Goal: Information Seeking & Learning: Learn about a topic

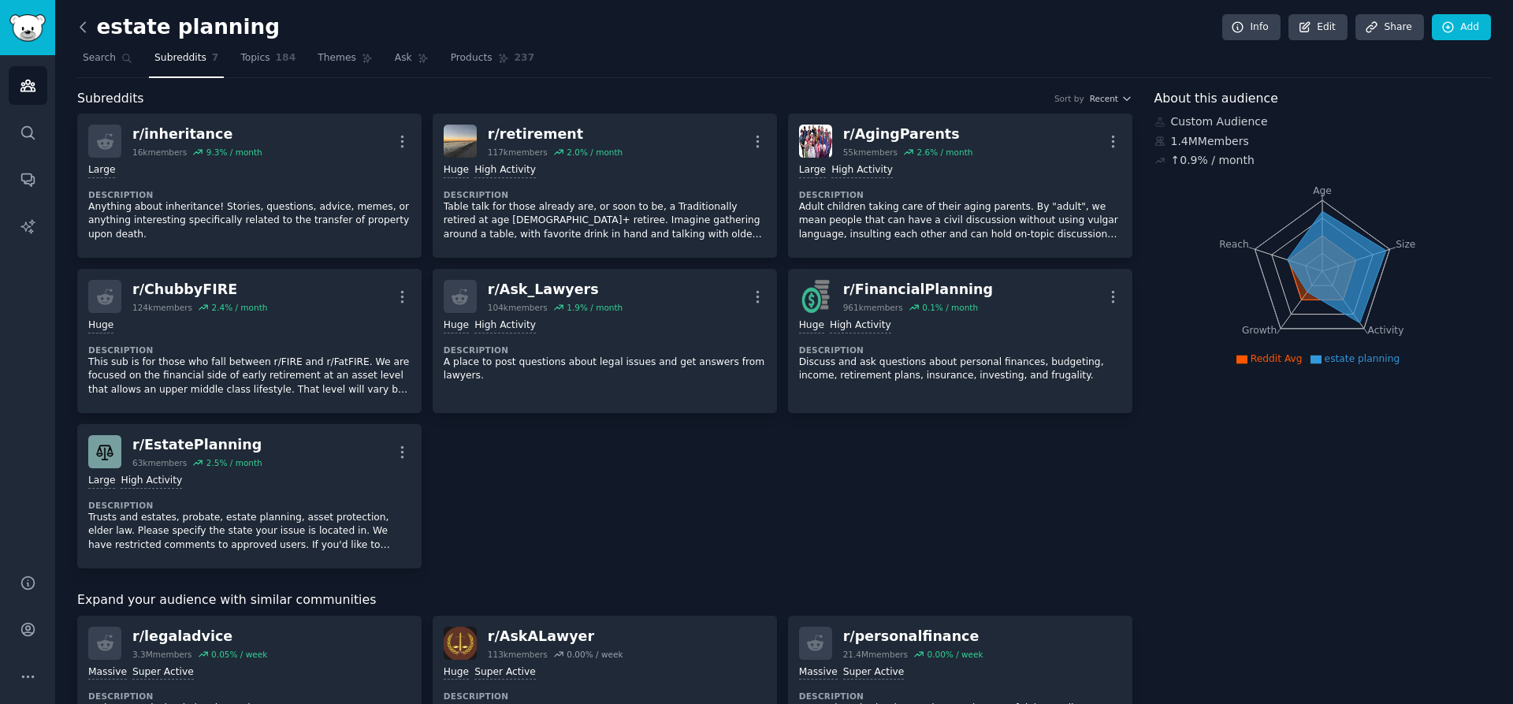
click at [86, 30] on icon at bounding box center [83, 27] width 17 height 17
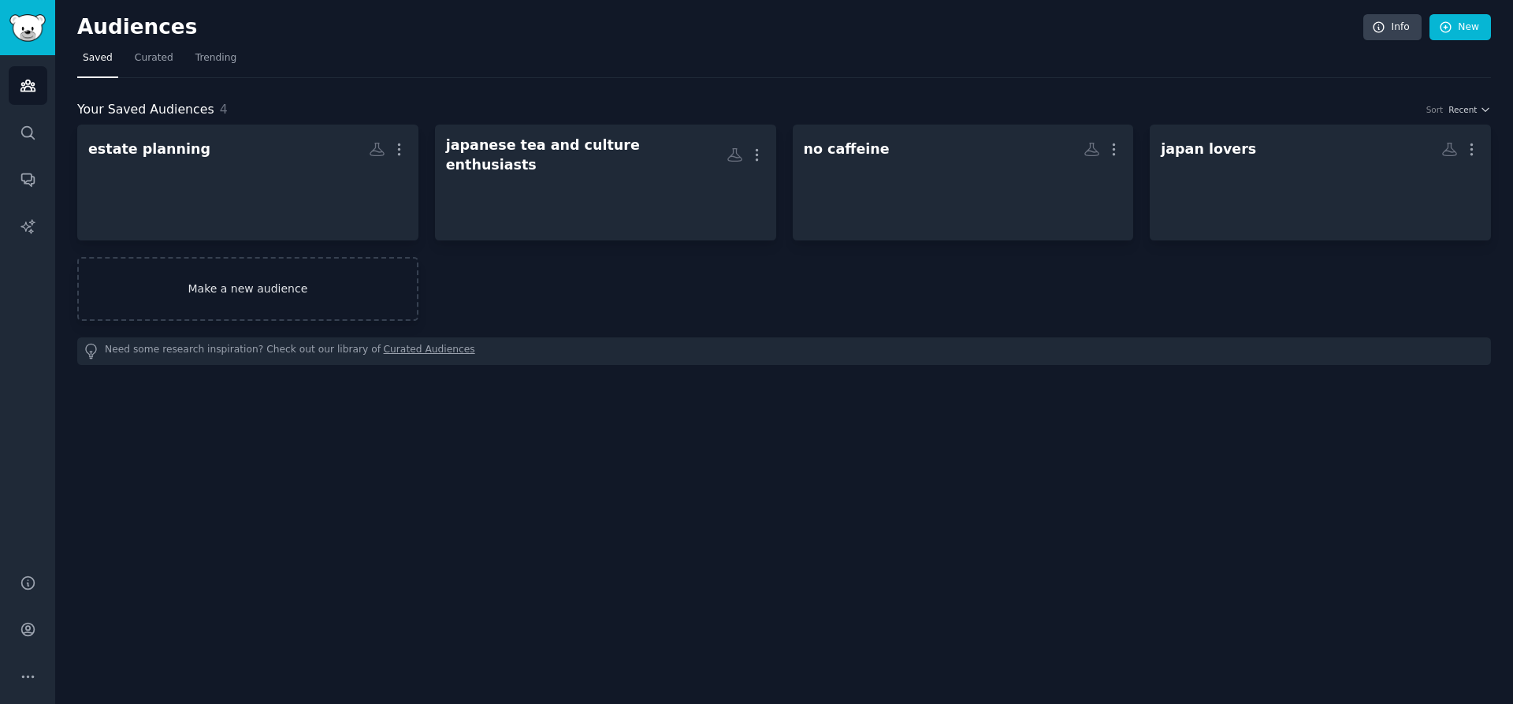
click at [314, 286] on link "Make a new audience" at bounding box center [247, 289] width 341 height 64
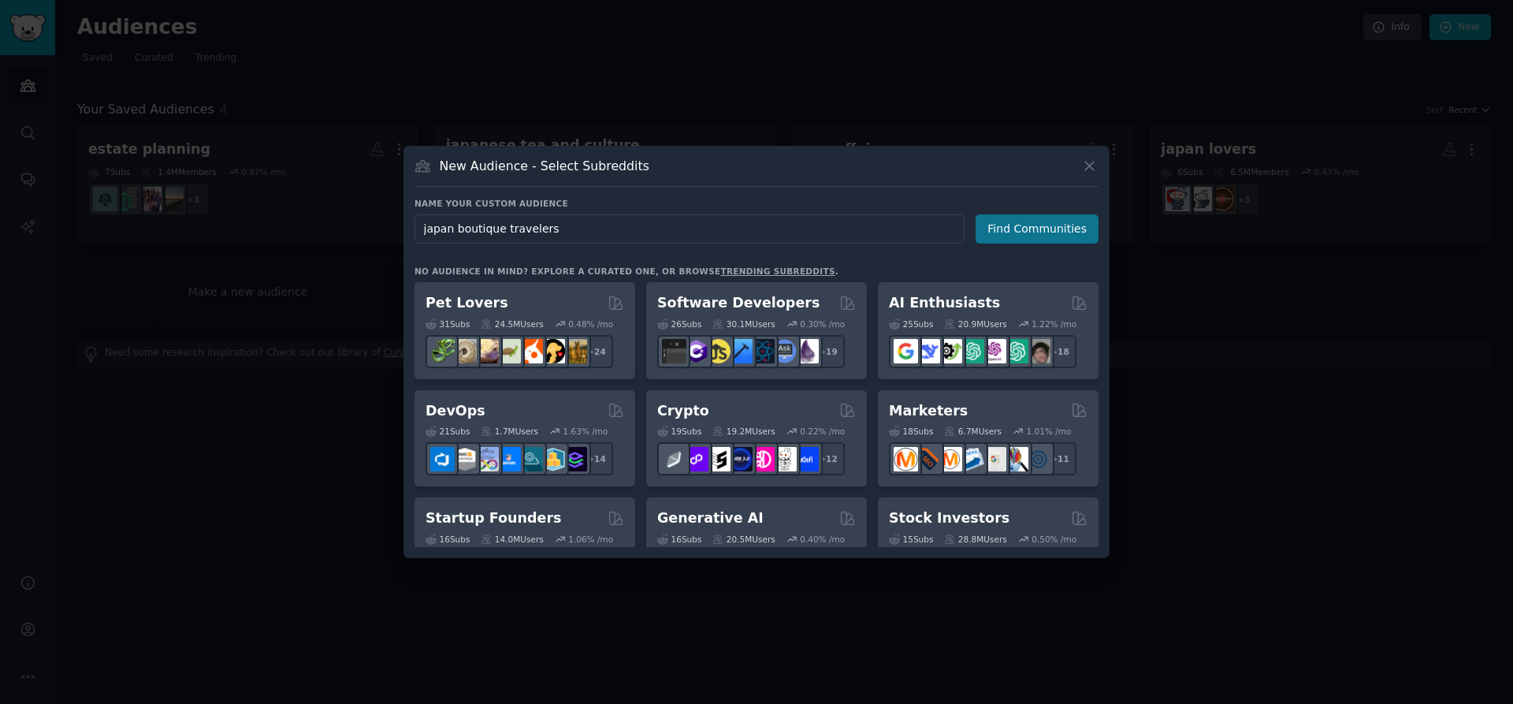
type input "japan boutique travelers"
click at [1058, 234] on button "Find Communities" at bounding box center [1037, 228] width 123 height 29
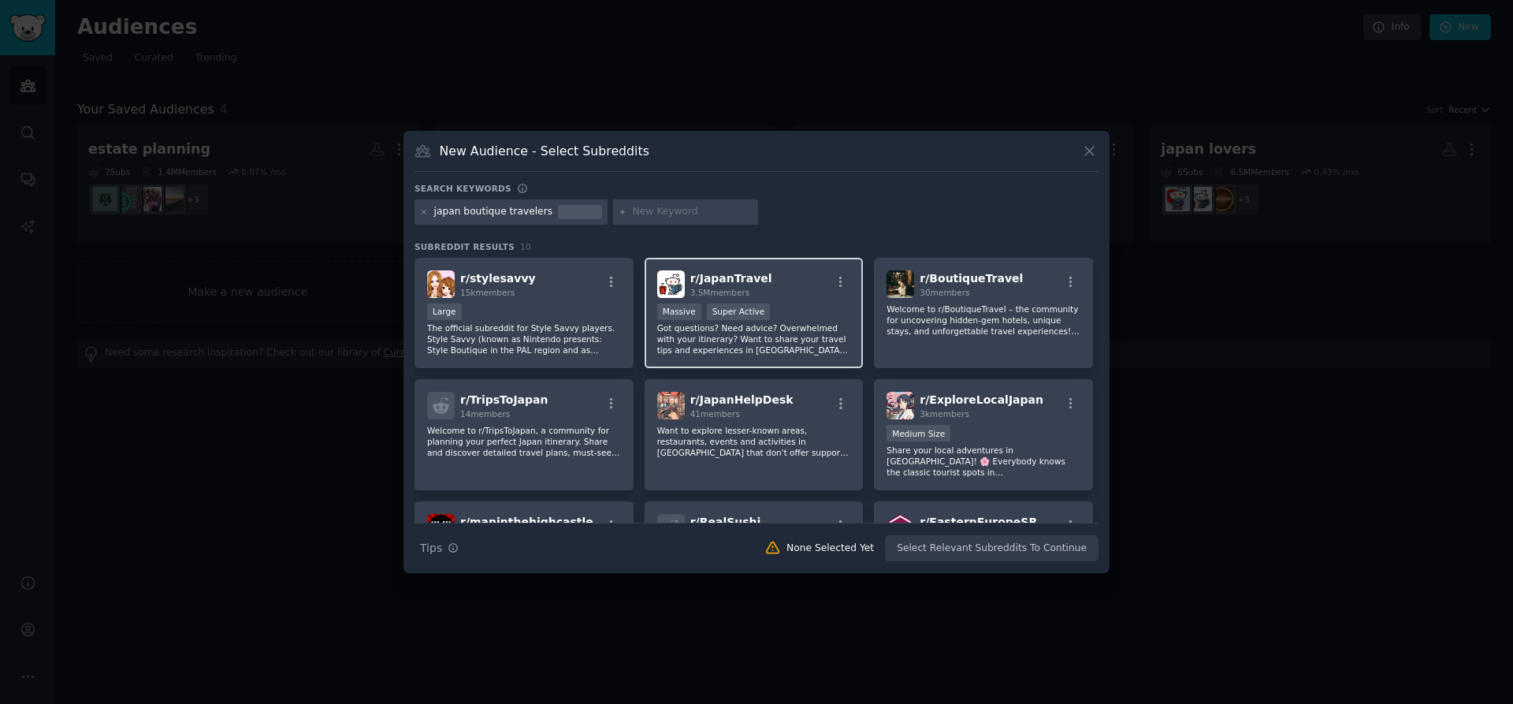
click at [820, 288] on div "r/ JapanTravel 3.5M members" at bounding box center [754, 284] width 194 height 28
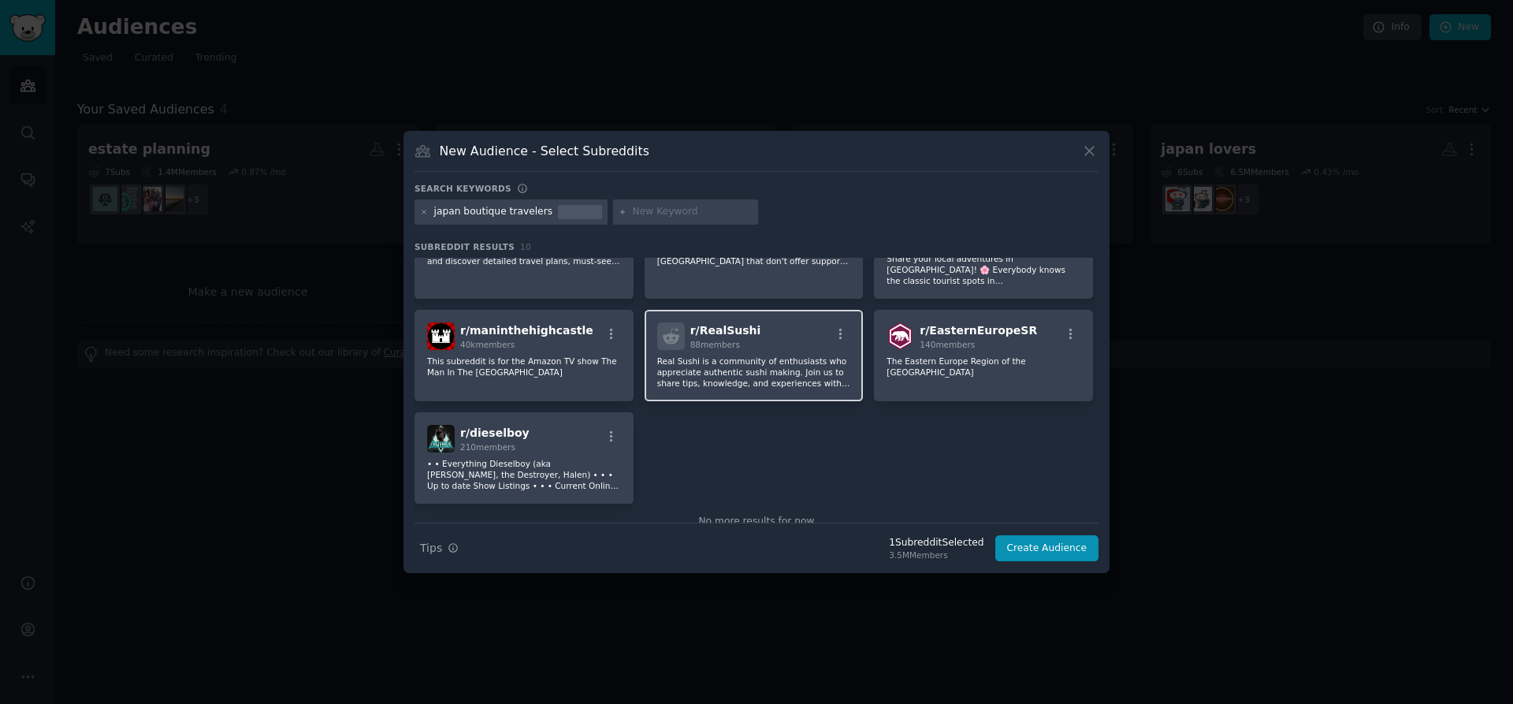
scroll to position [228, 0]
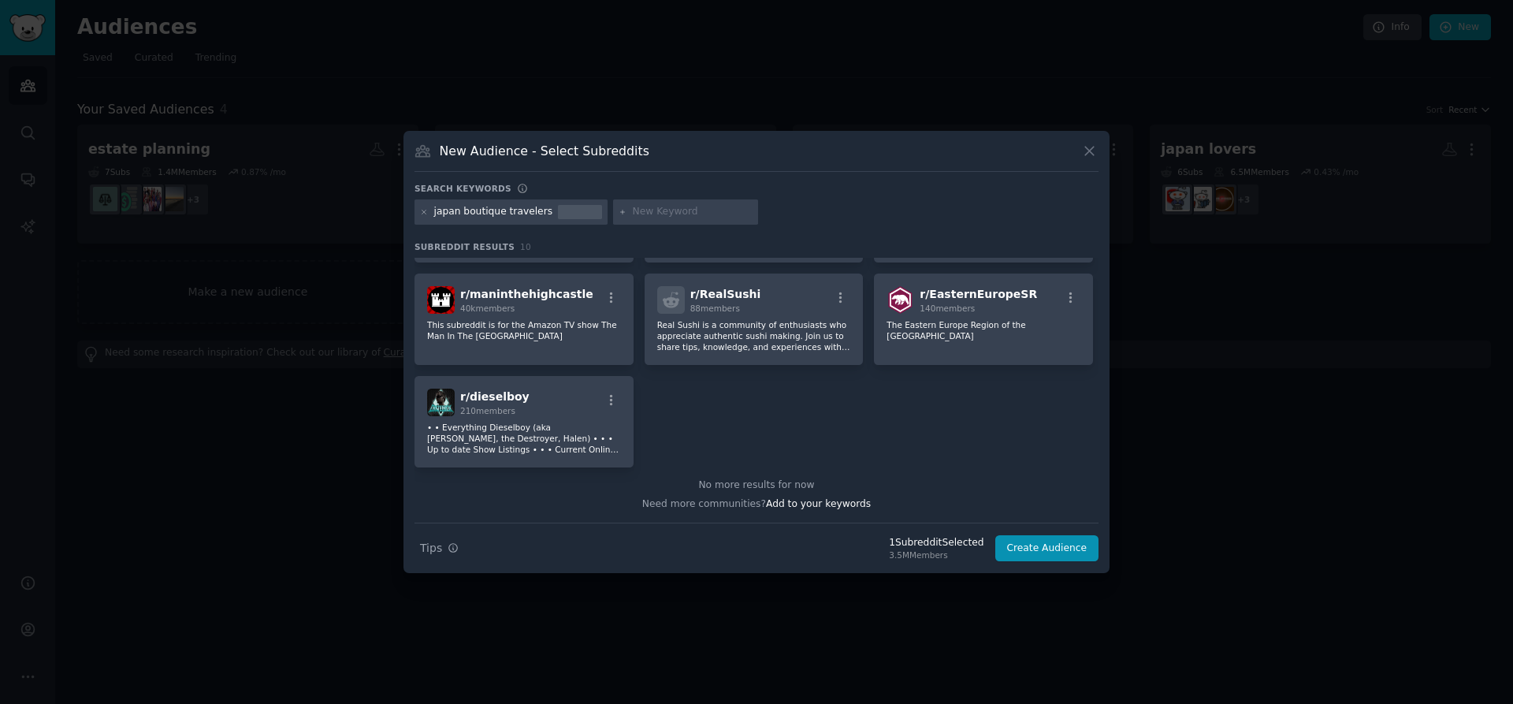
click at [652, 214] on input "text" at bounding box center [693, 212] width 120 height 14
type input "japan travel"
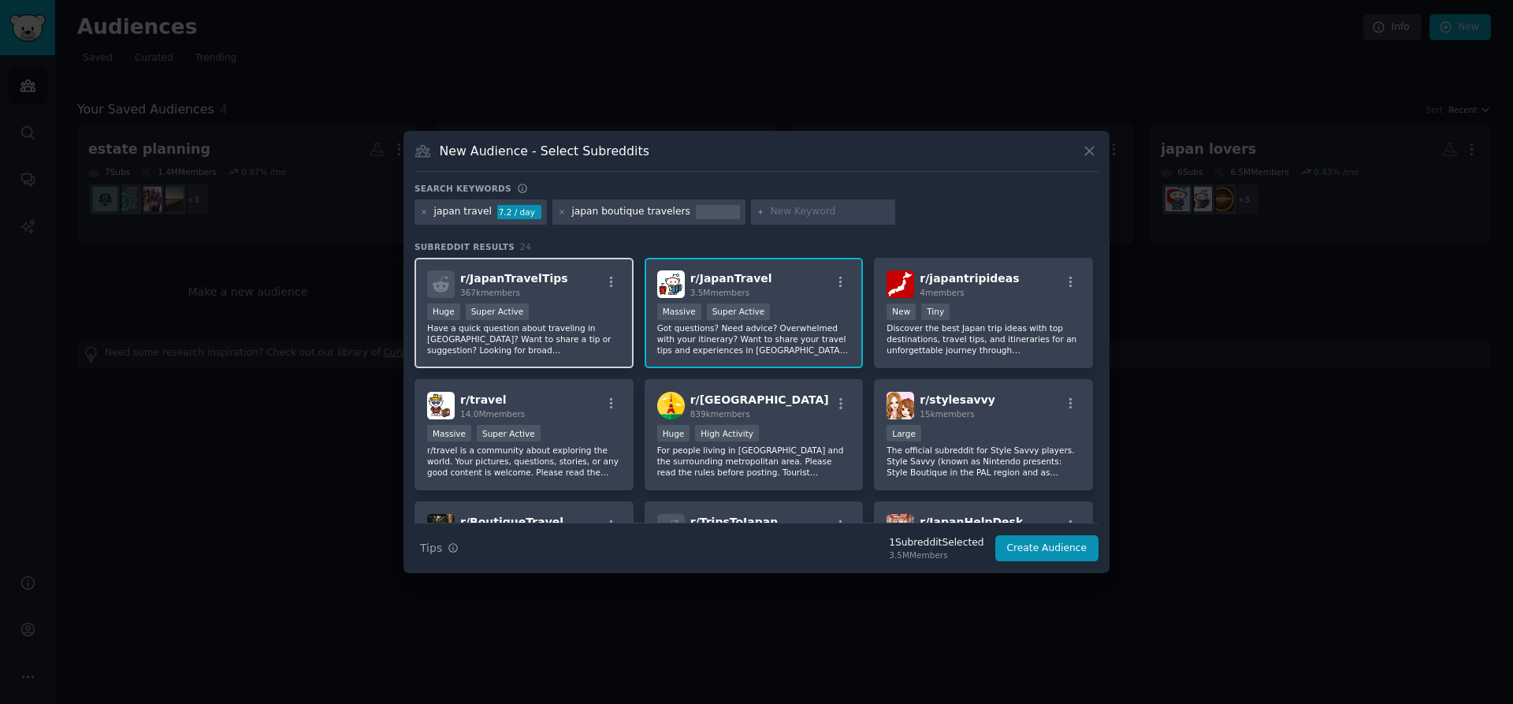
click at [565, 307] on div "Huge Super Active" at bounding box center [524, 313] width 194 height 20
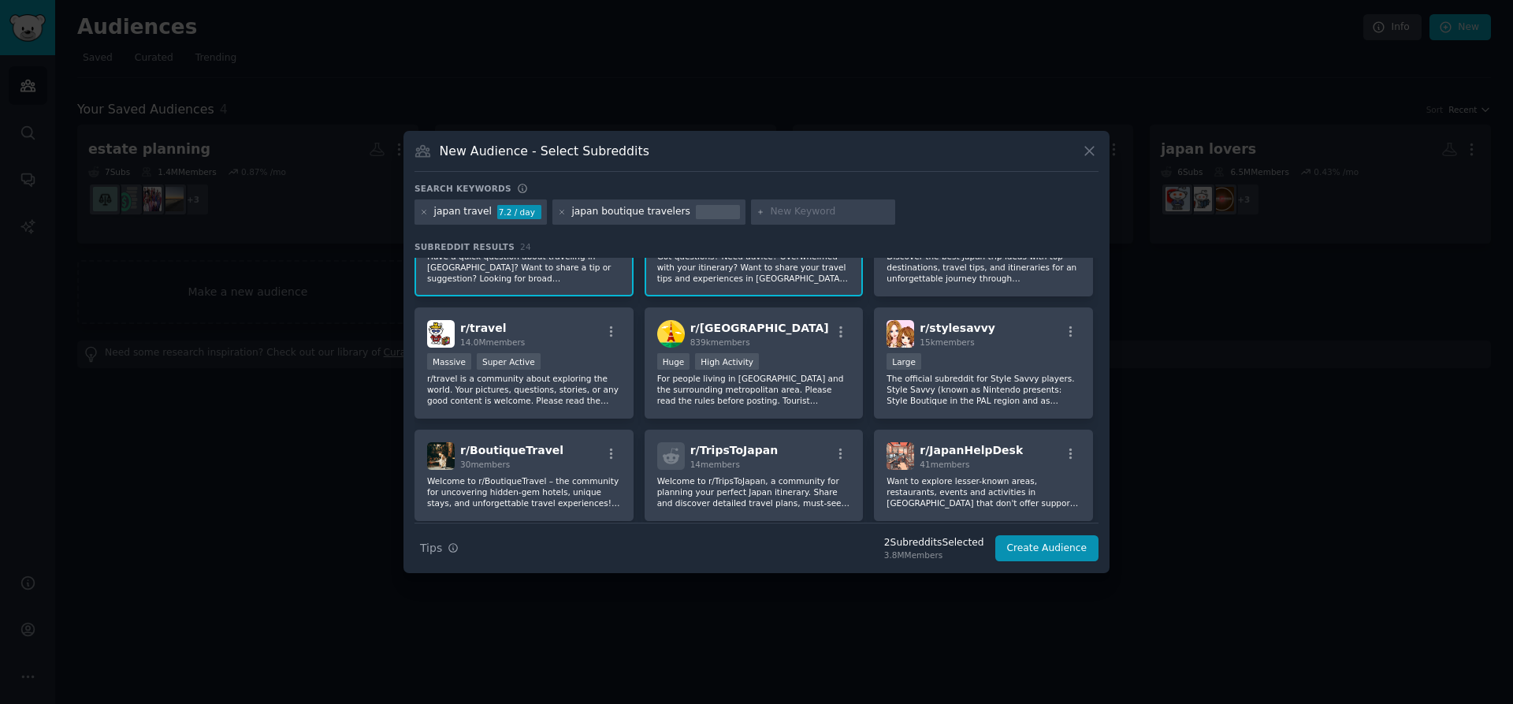
scroll to position [71, 0]
click at [1046, 546] on button "Create Audience" at bounding box center [1047, 548] width 104 height 27
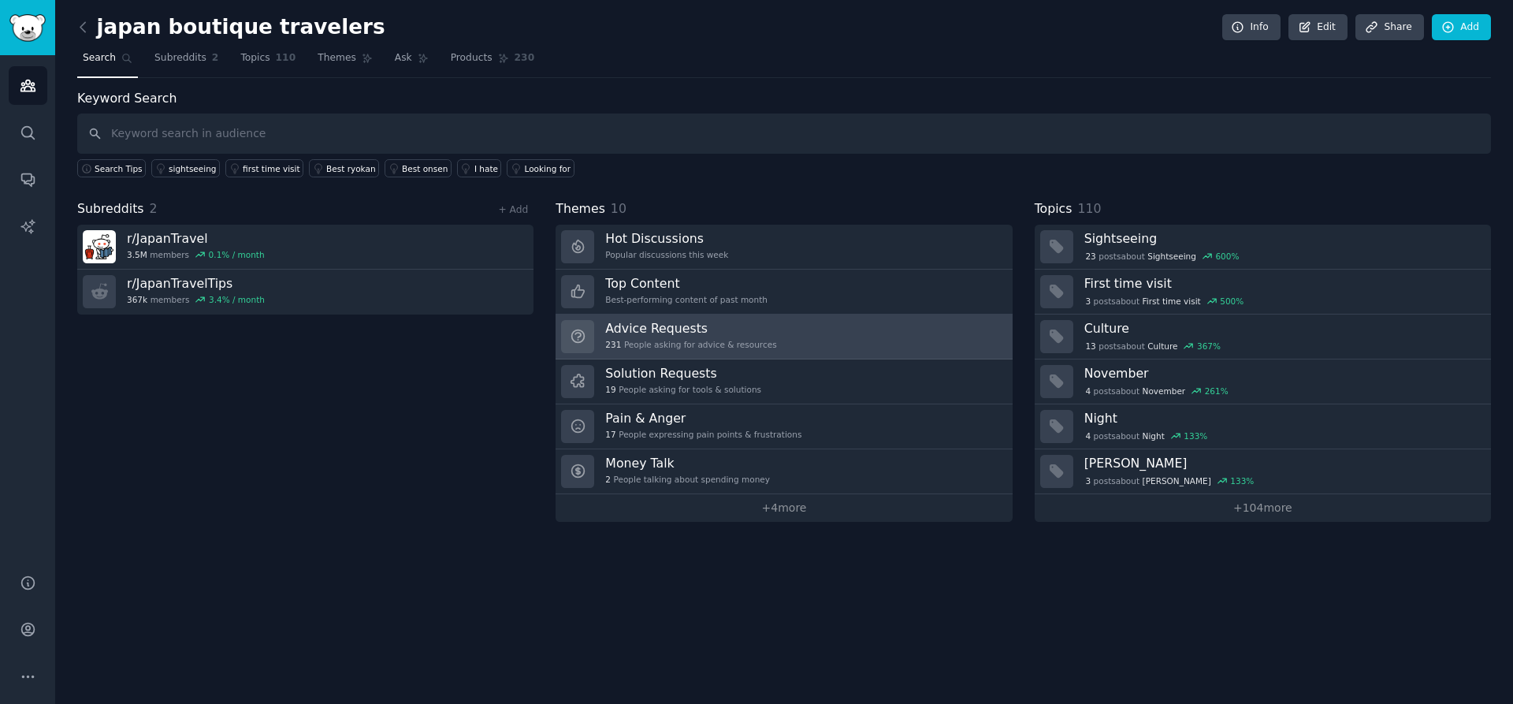
click at [915, 333] on link "Advice Requests 231 People asking for advice & resources" at bounding box center [784, 336] width 456 height 45
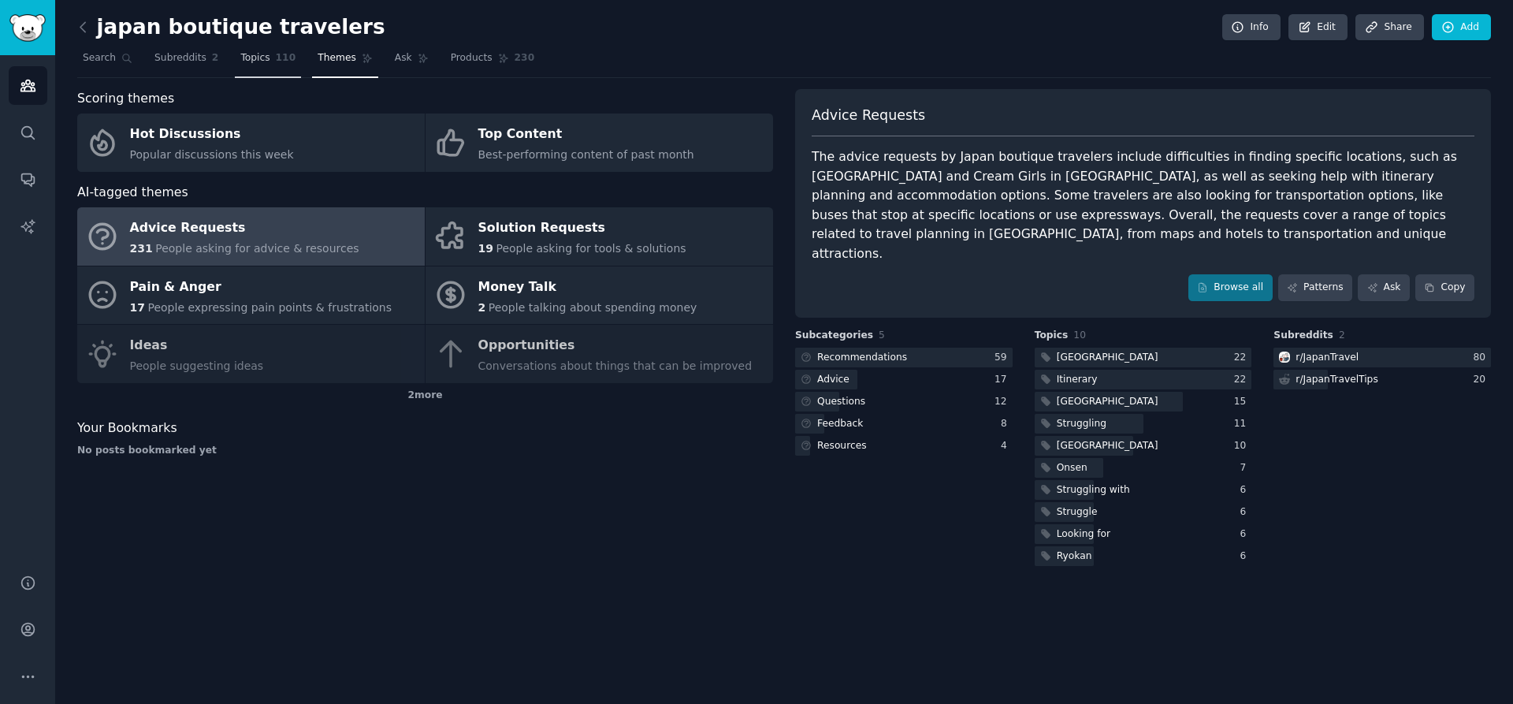
click at [267, 53] on span "Topics" at bounding box center [254, 58] width 29 height 14
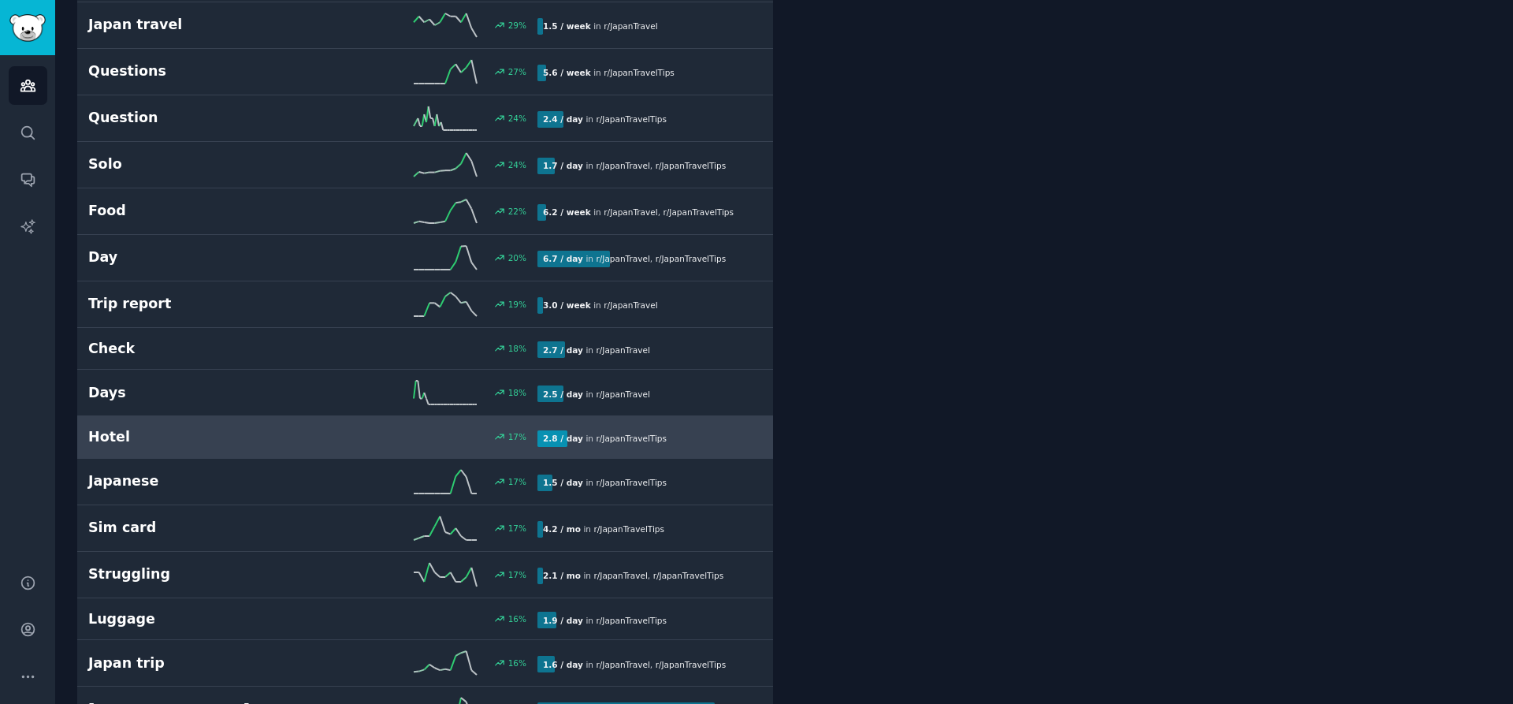
click at [321, 433] on div "17 %" at bounding box center [425, 436] width 225 height 11
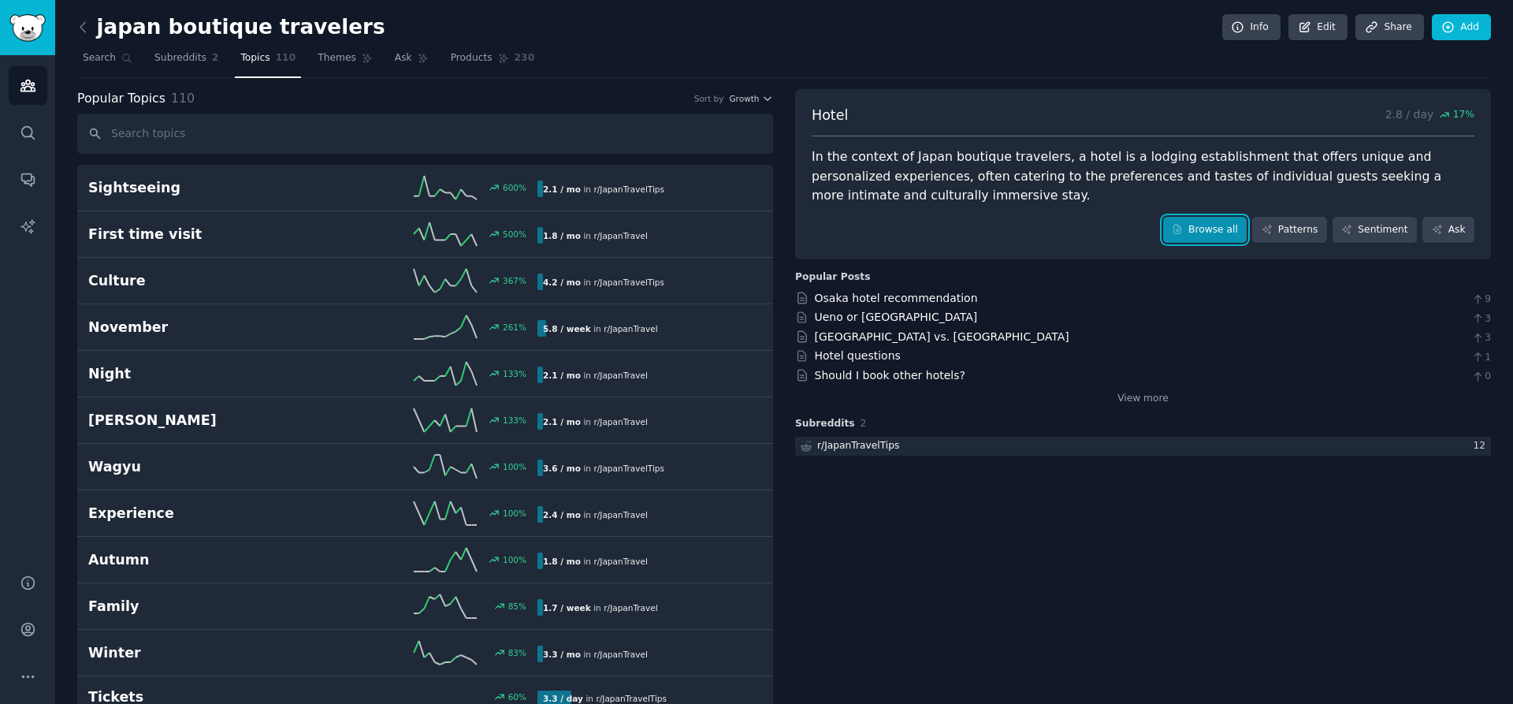
click at [1227, 236] on link "Browse all" at bounding box center [1205, 230] width 84 height 27
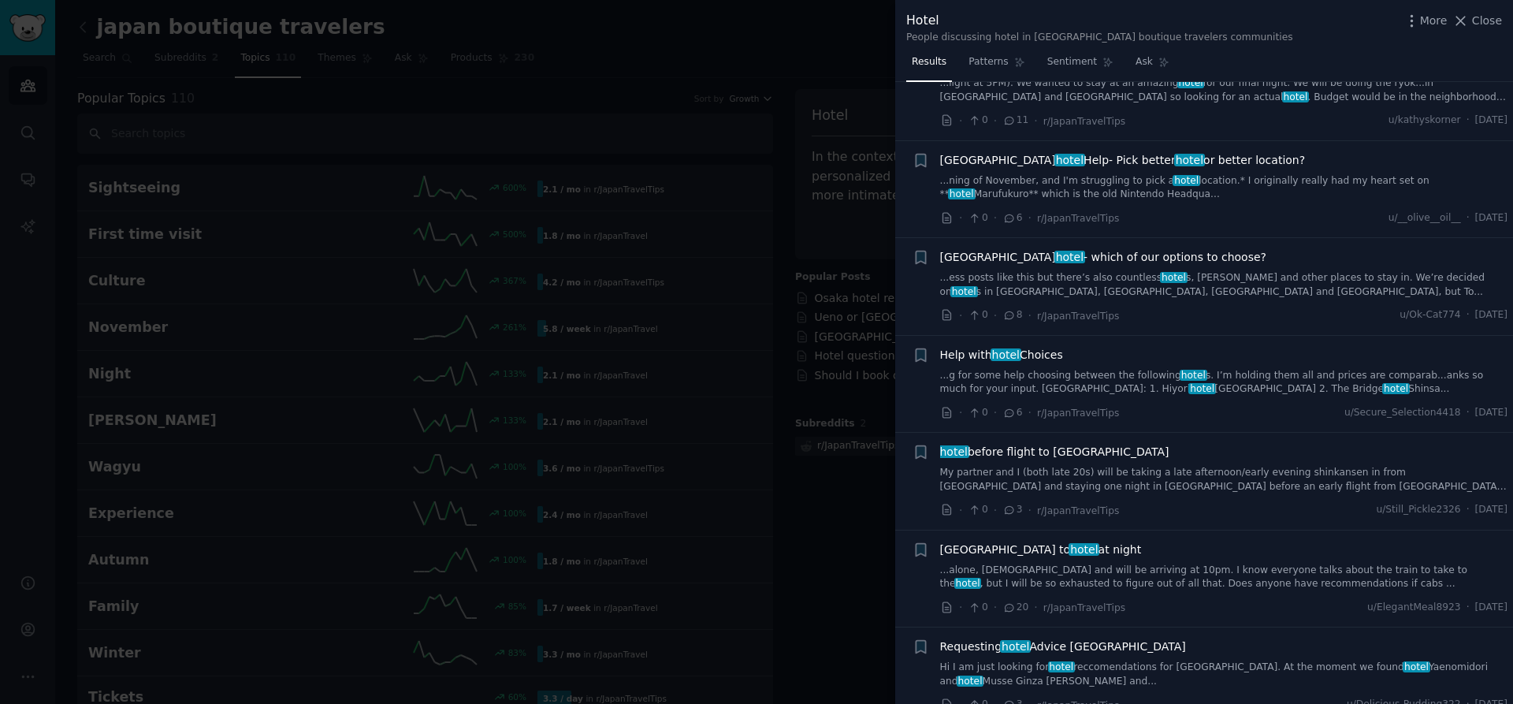
scroll to position [580, 0]
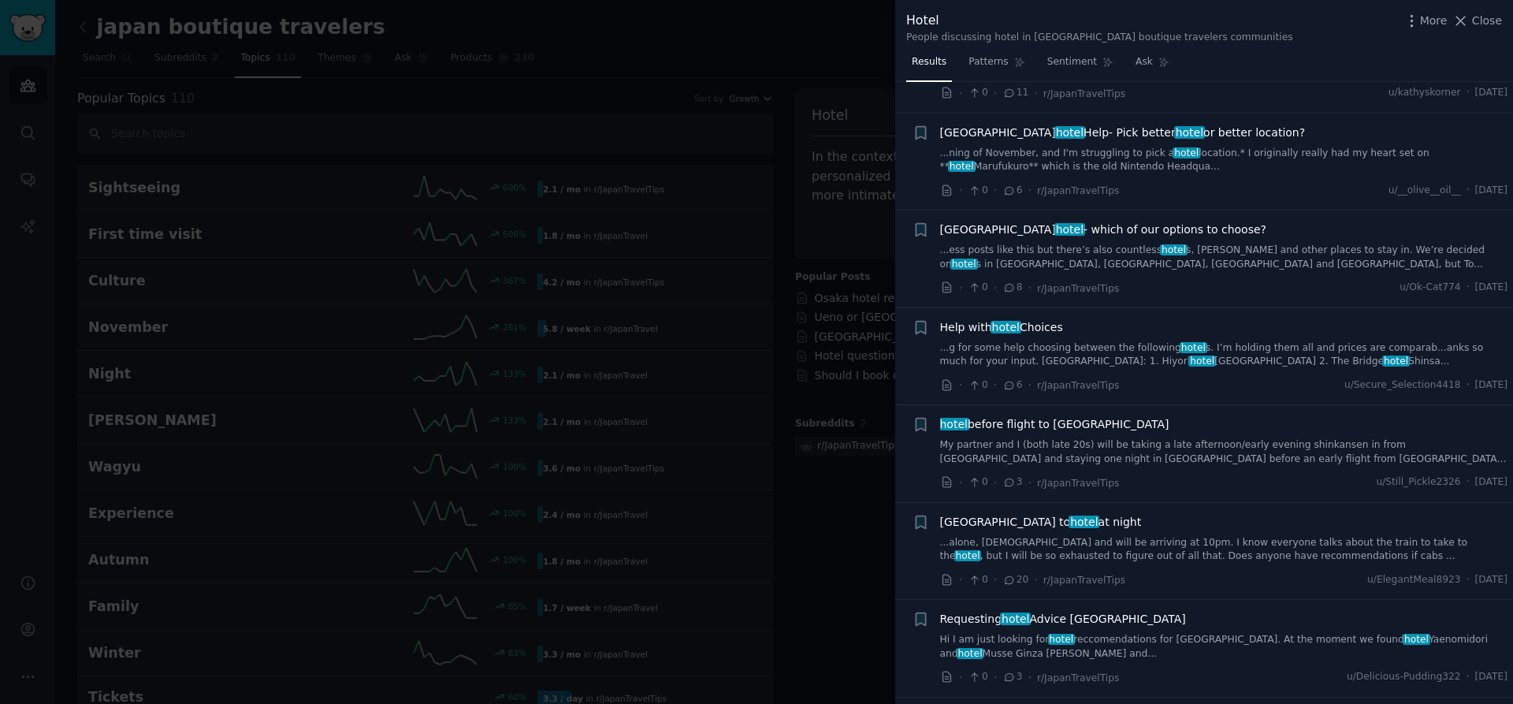
click at [1123, 341] on link "...g for some help choosing between the following hotel s. I’m holding them all…" at bounding box center [1224, 355] width 568 height 28
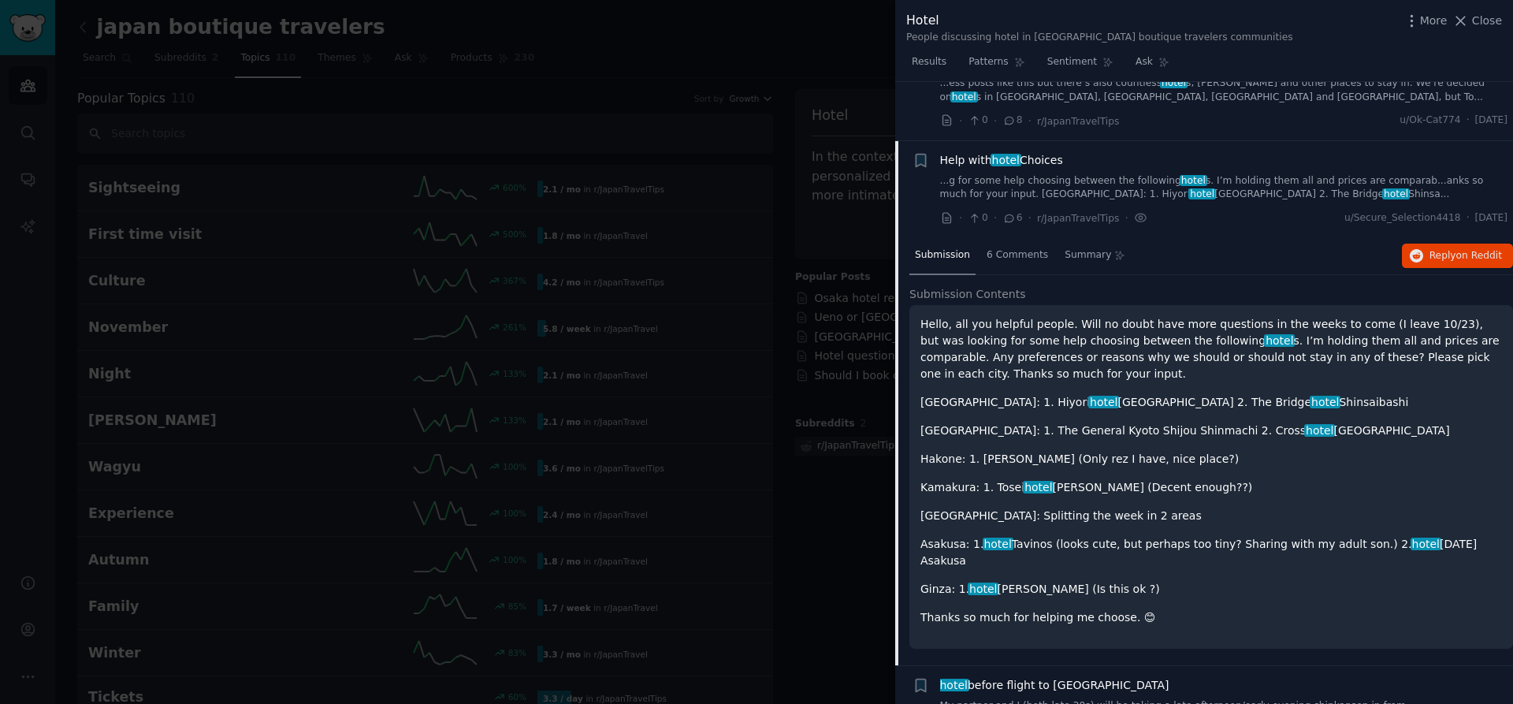
scroll to position [790, 0]
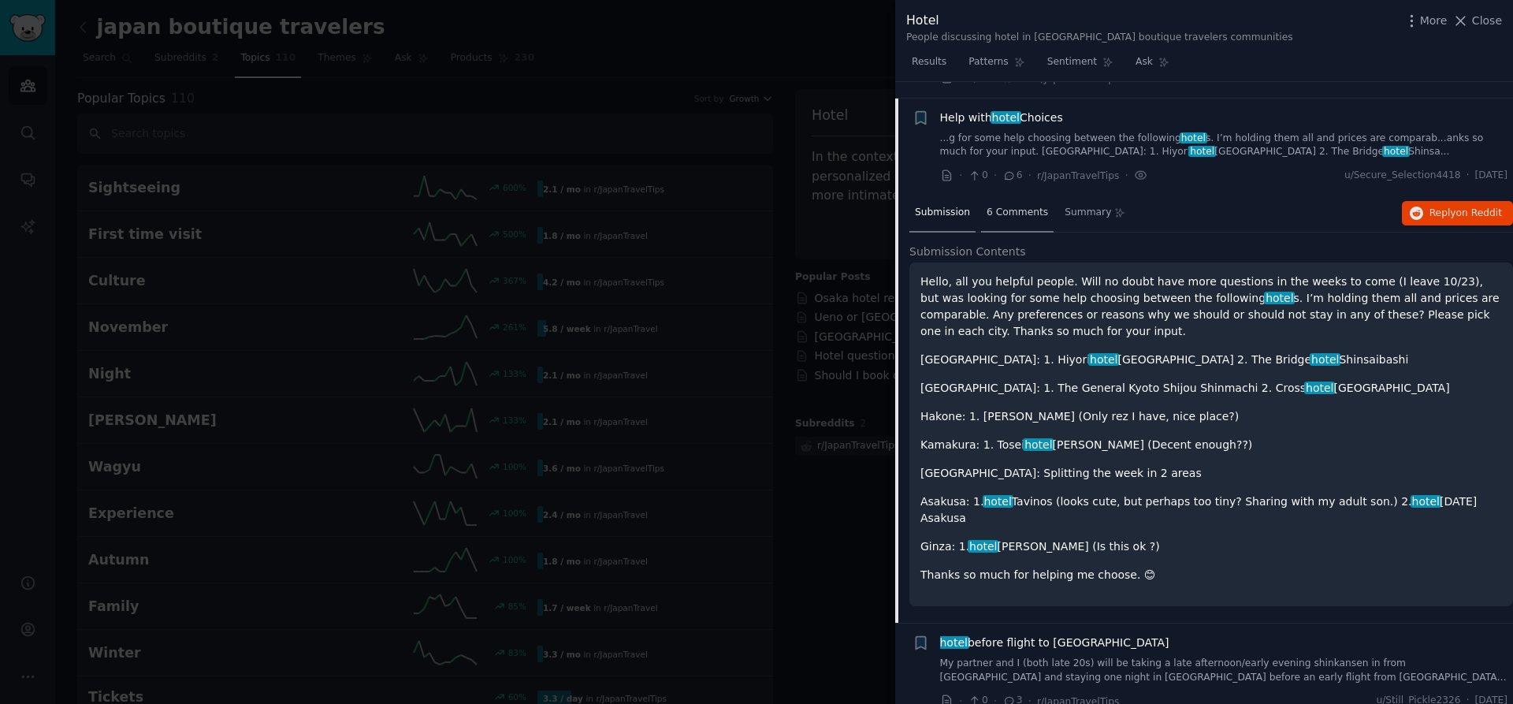
click at [1039, 206] on span "6 Comments" at bounding box center [1017, 213] width 61 height 14
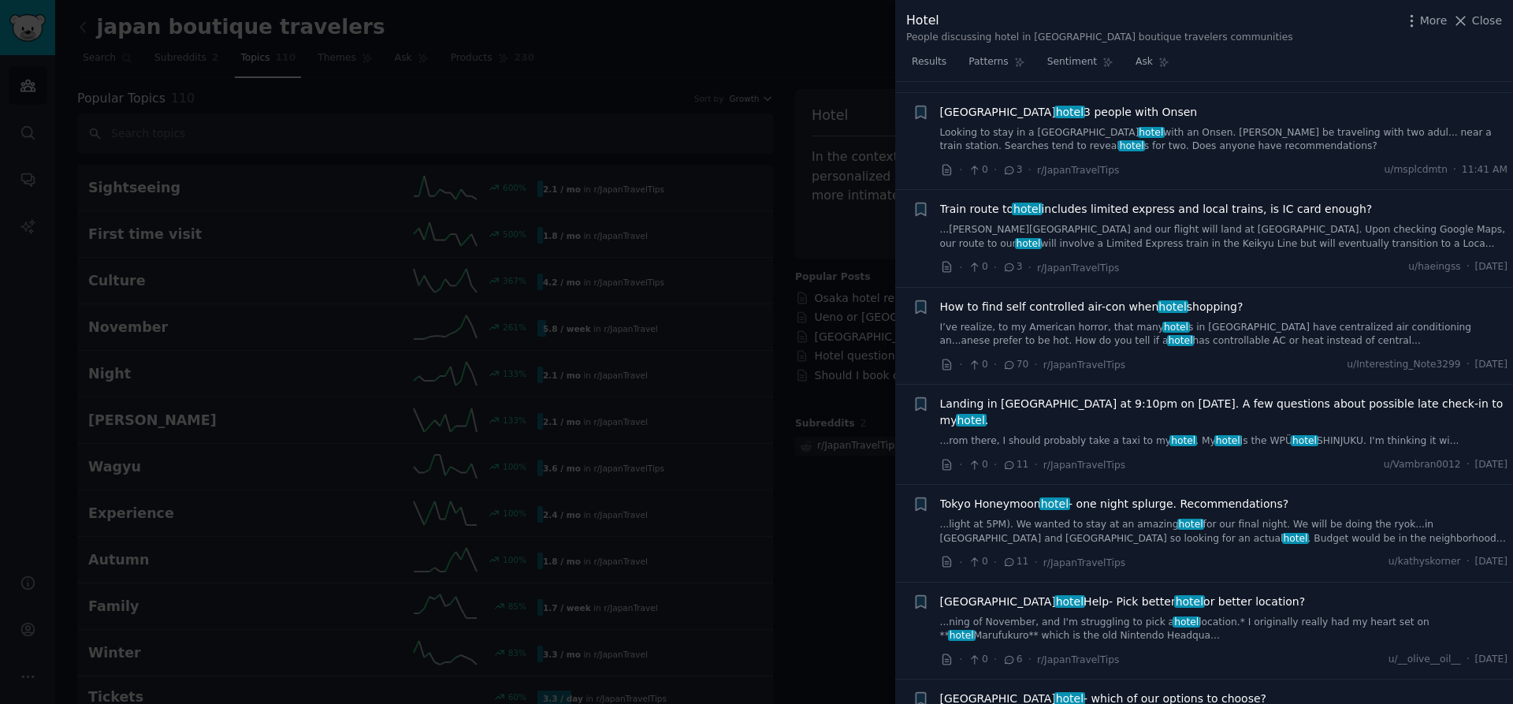
scroll to position [0, 0]
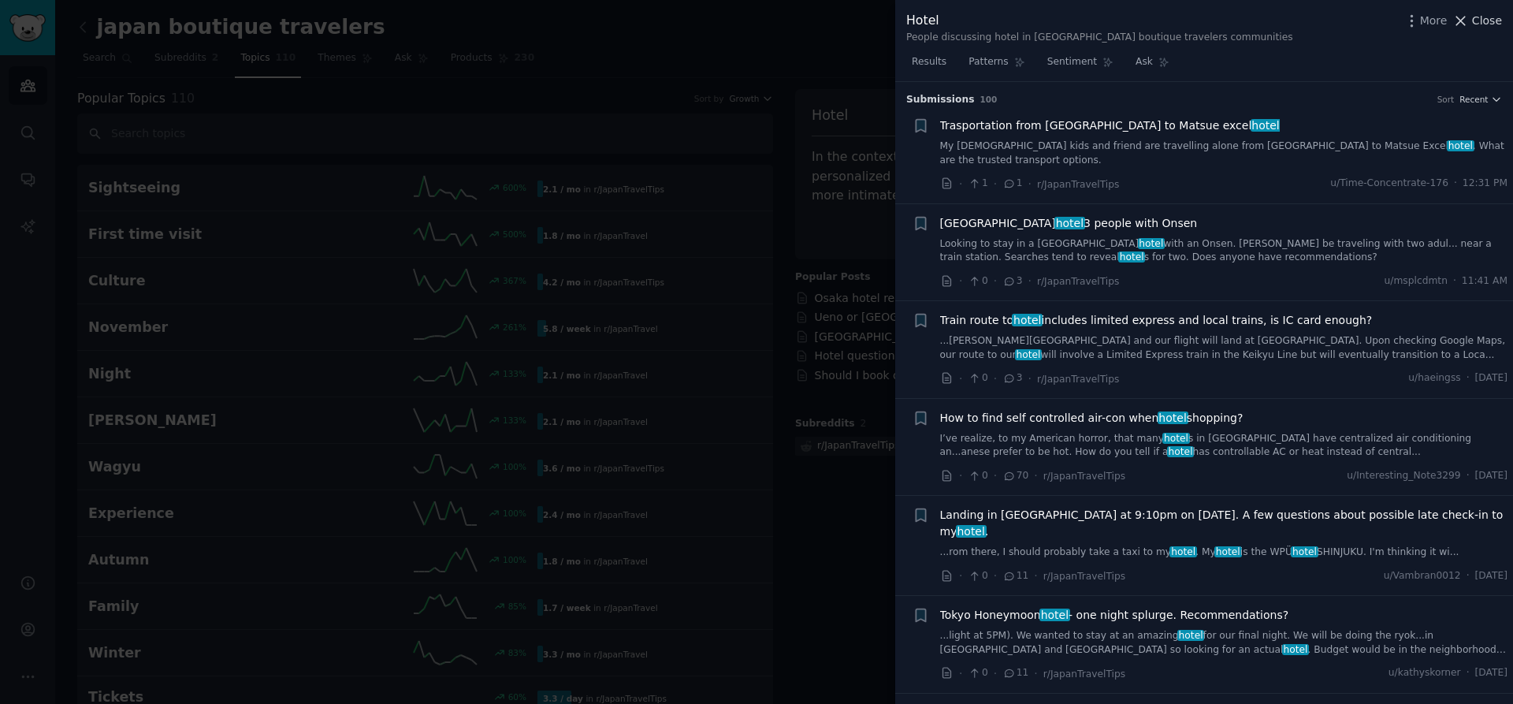
click at [1488, 20] on span "Close" at bounding box center [1487, 21] width 30 height 17
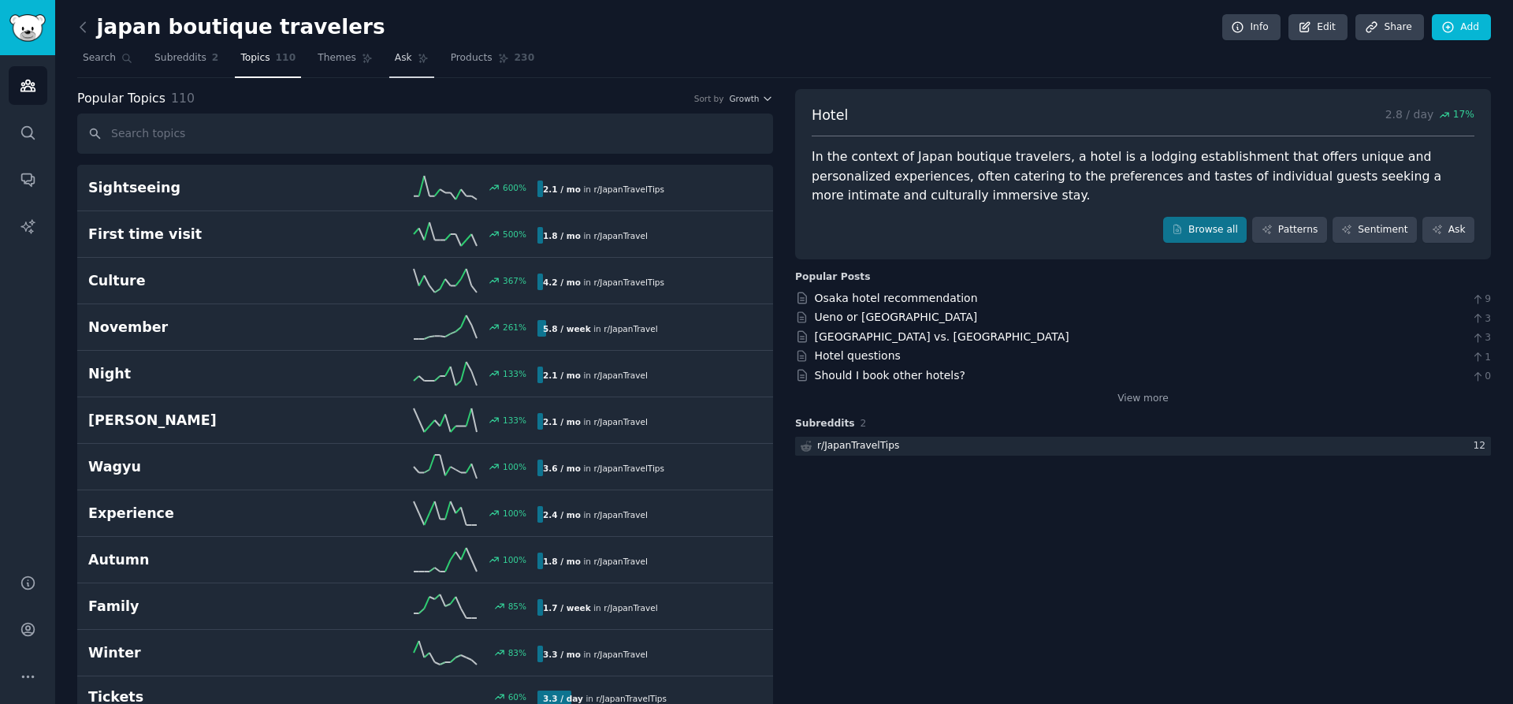
click at [395, 62] on span "Ask" at bounding box center [403, 58] width 17 height 14
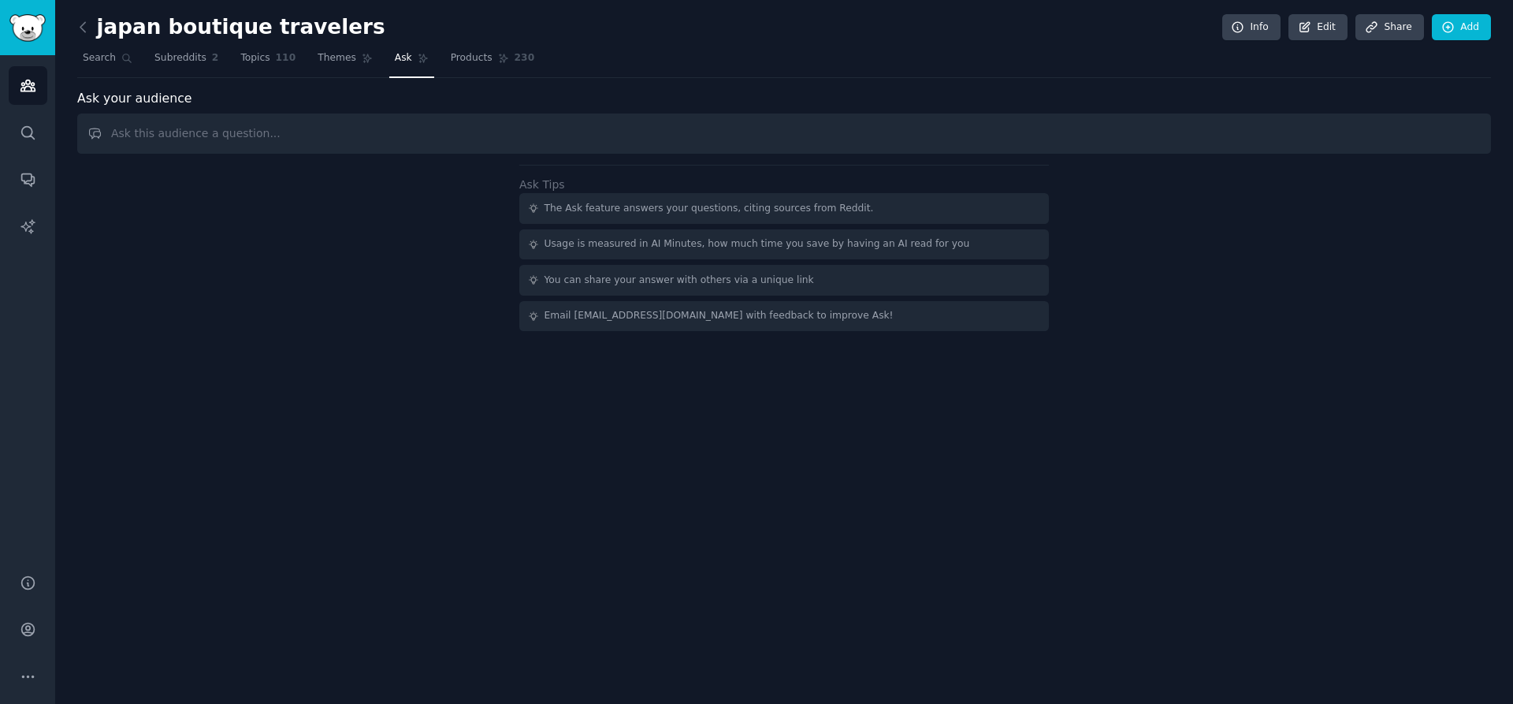
click at [485, 142] on input "text" at bounding box center [784, 133] width 1414 height 40
type input "What are the most common challenges travelers experience finding and booking ho…"
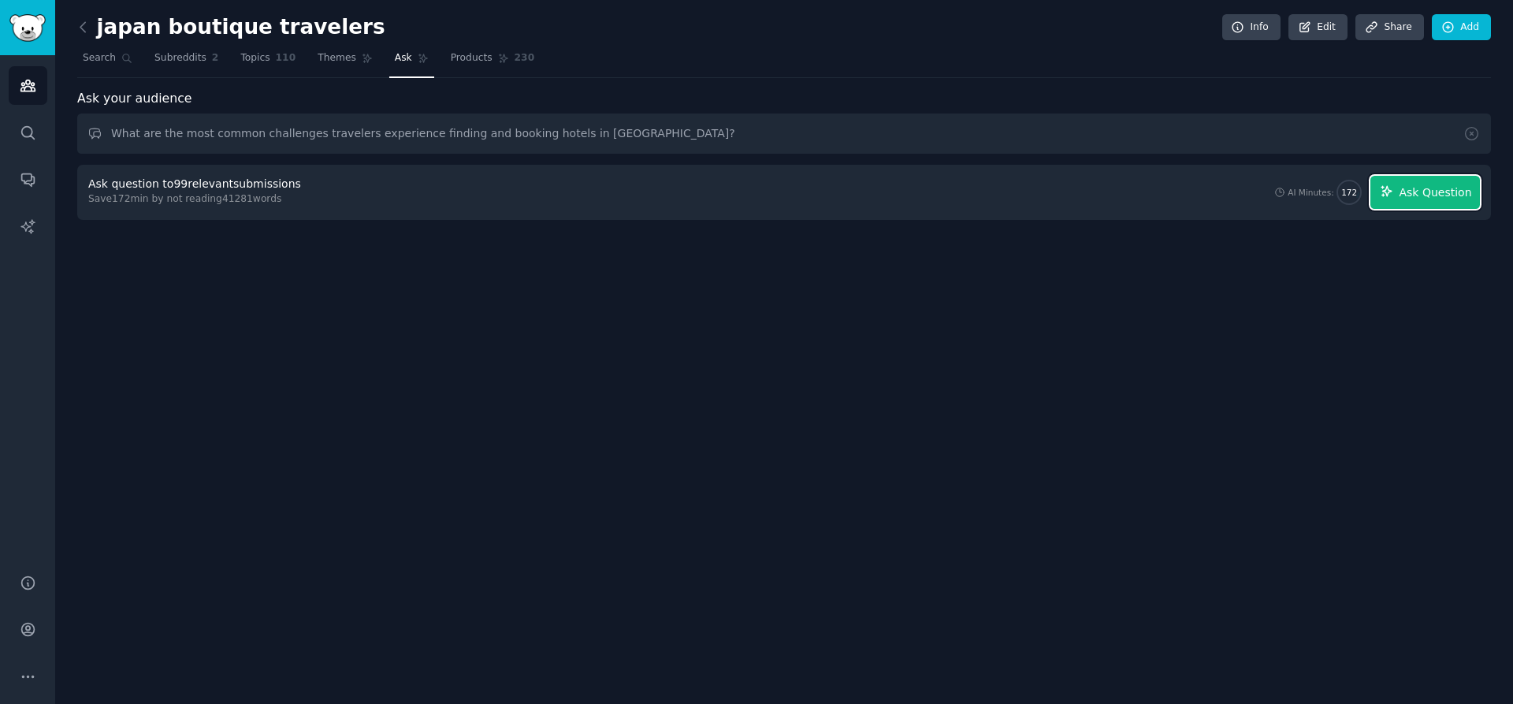
click at [1414, 188] on span "Ask Question" at bounding box center [1435, 192] width 72 height 17
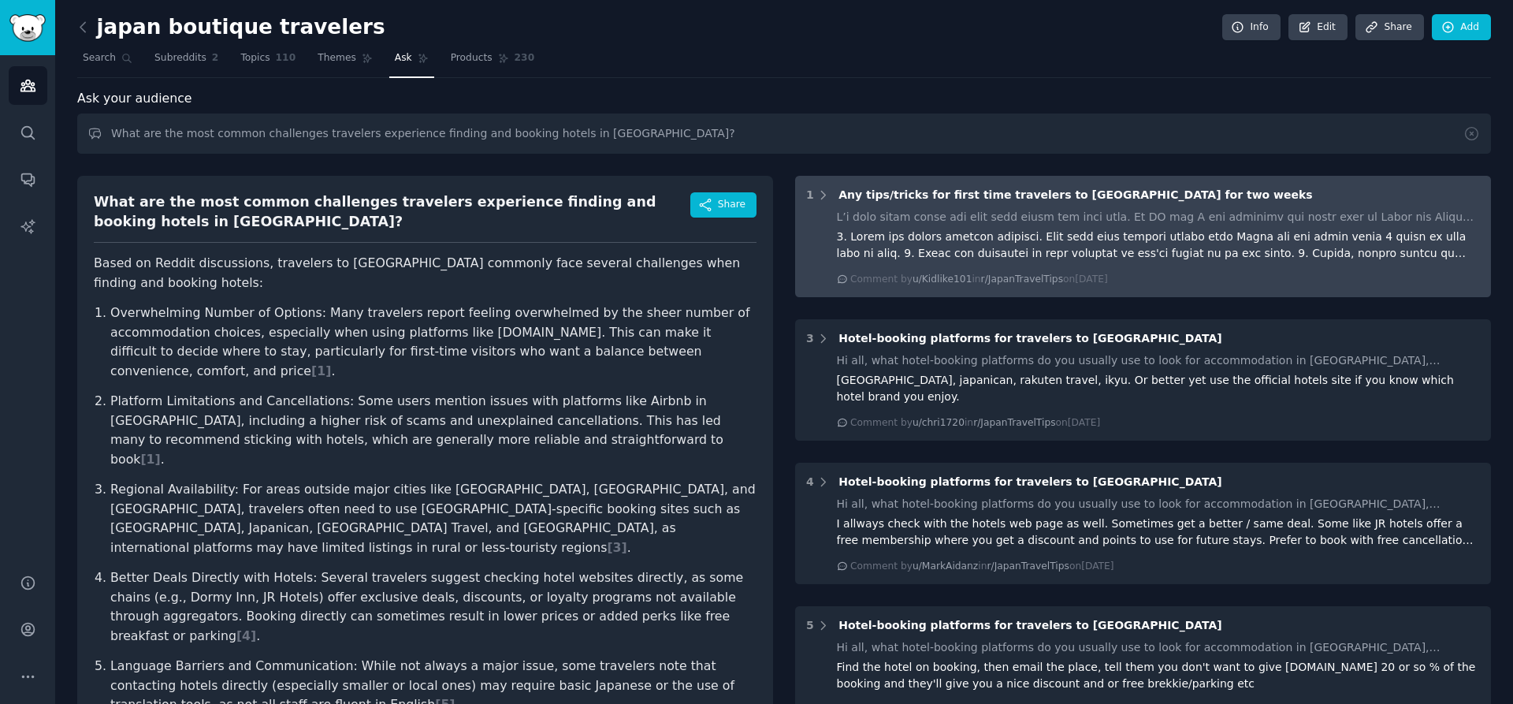
click at [1262, 255] on div at bounding box center [1159, 245] width 644 height 33
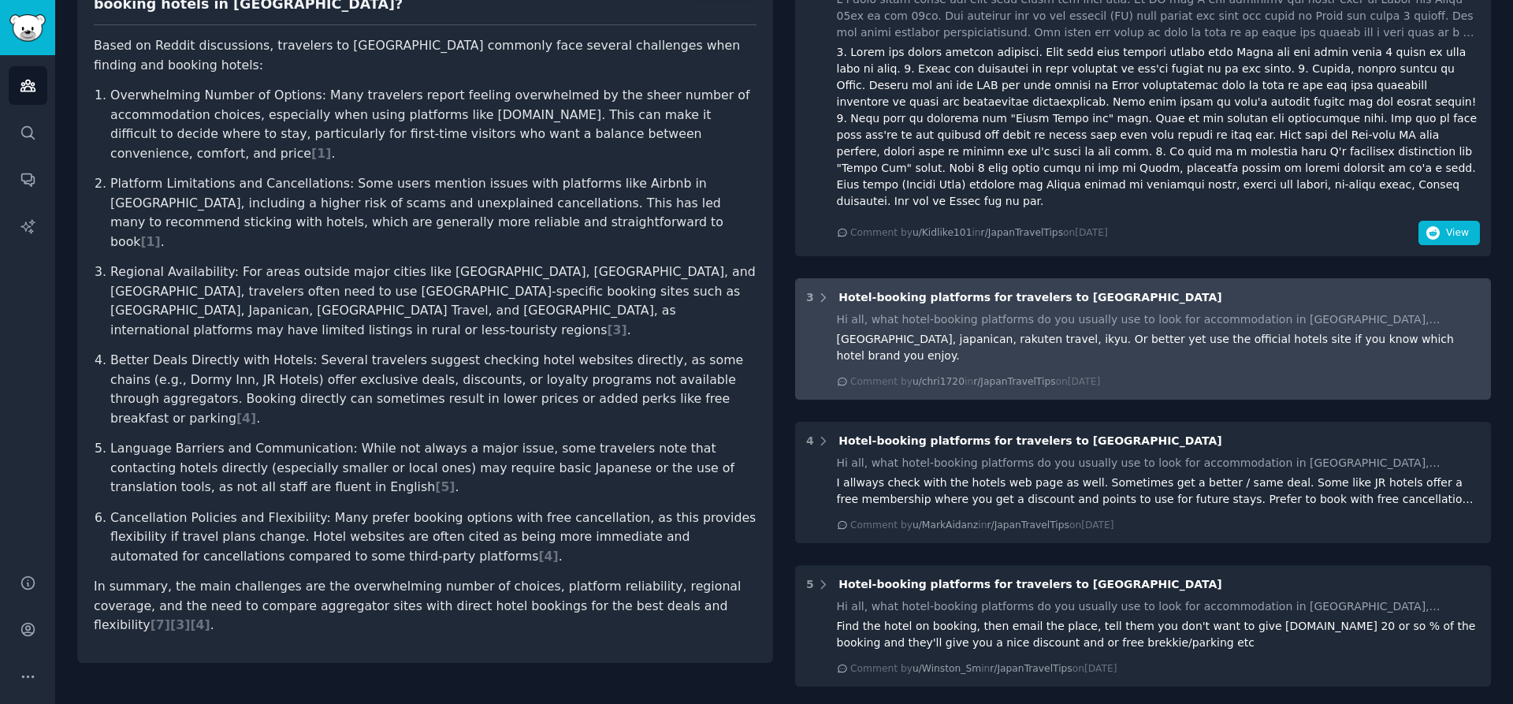
scroll to position [225, 0]
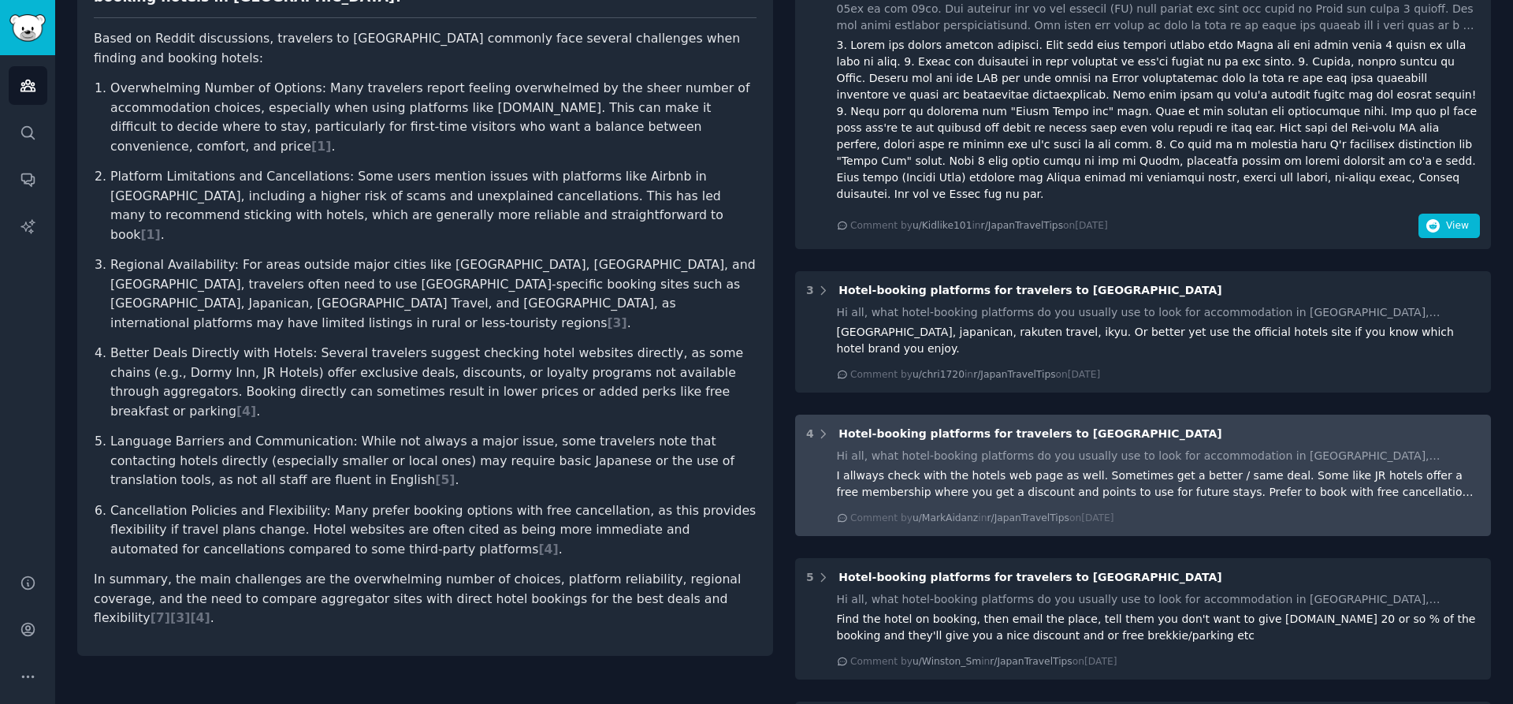
click at [1205, 467] on div "I allways check with the hotels web page as well. Sometimes get a better / same…" at bounding box center [1159, 483] width 644 height 33
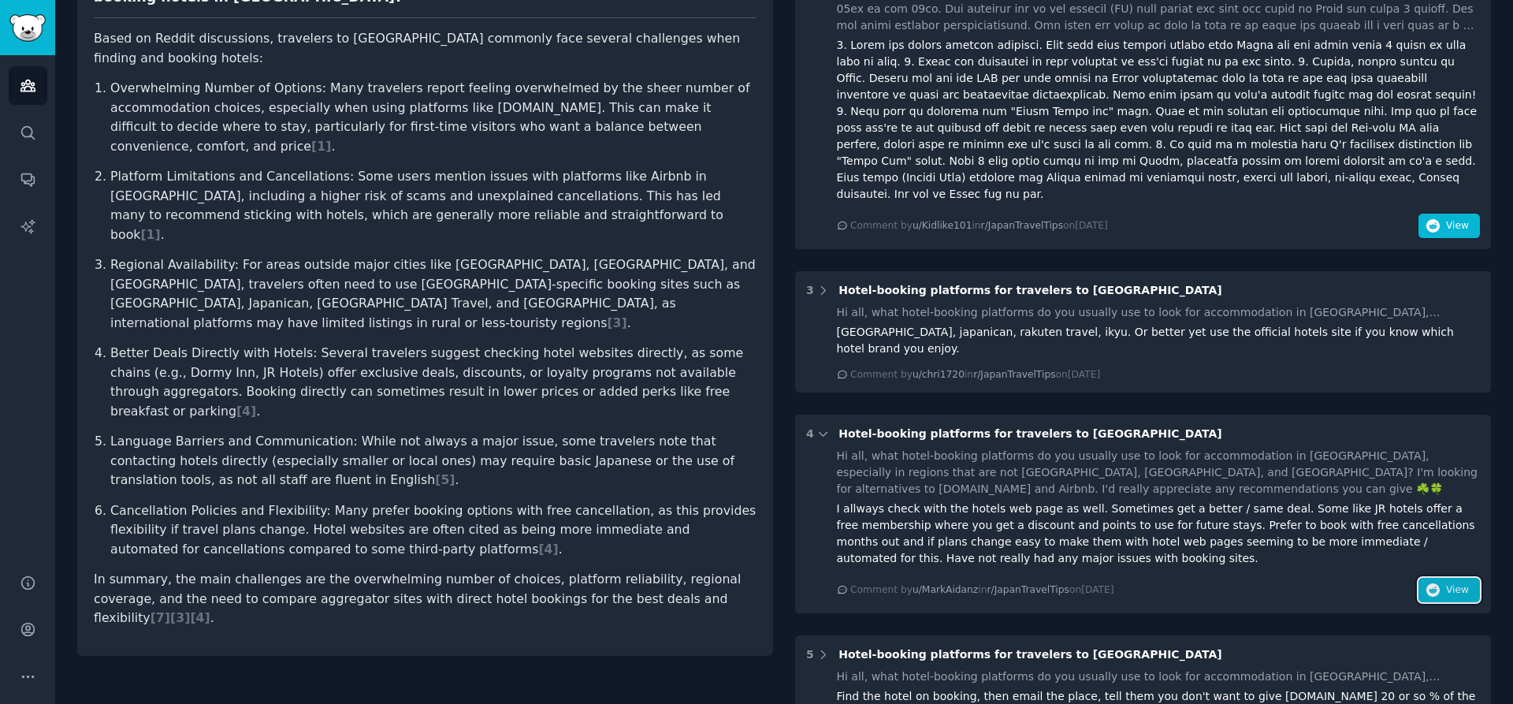
click at [1455, 583] on span "View" at bounding box center [1457, 590] width 23 height 14
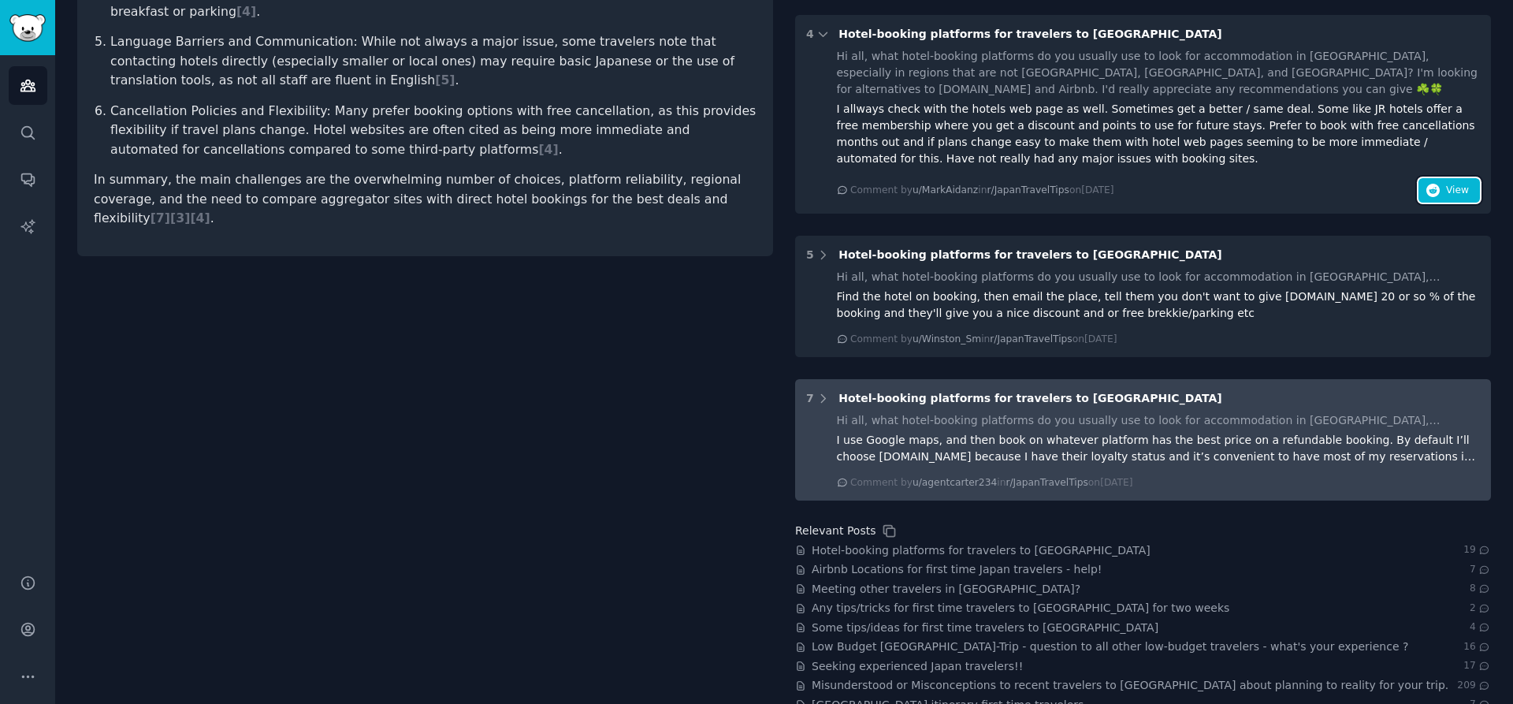
scroll to position [641, 0]
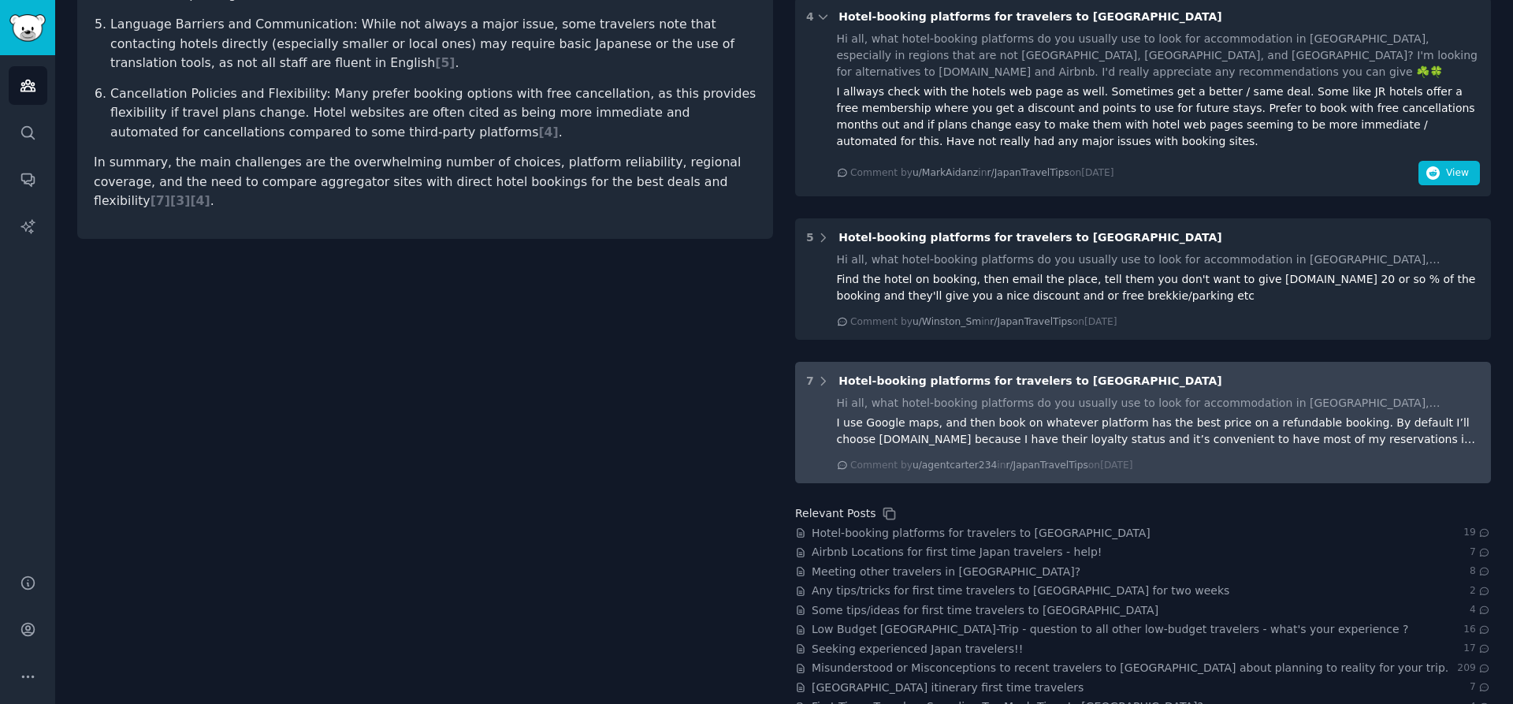
click at [1005, 374] on span "Hotel-booking platforms for travelers to [GEOGRAPHIC_DATA]" at bounding box center [1029, 380] width 383 height 13
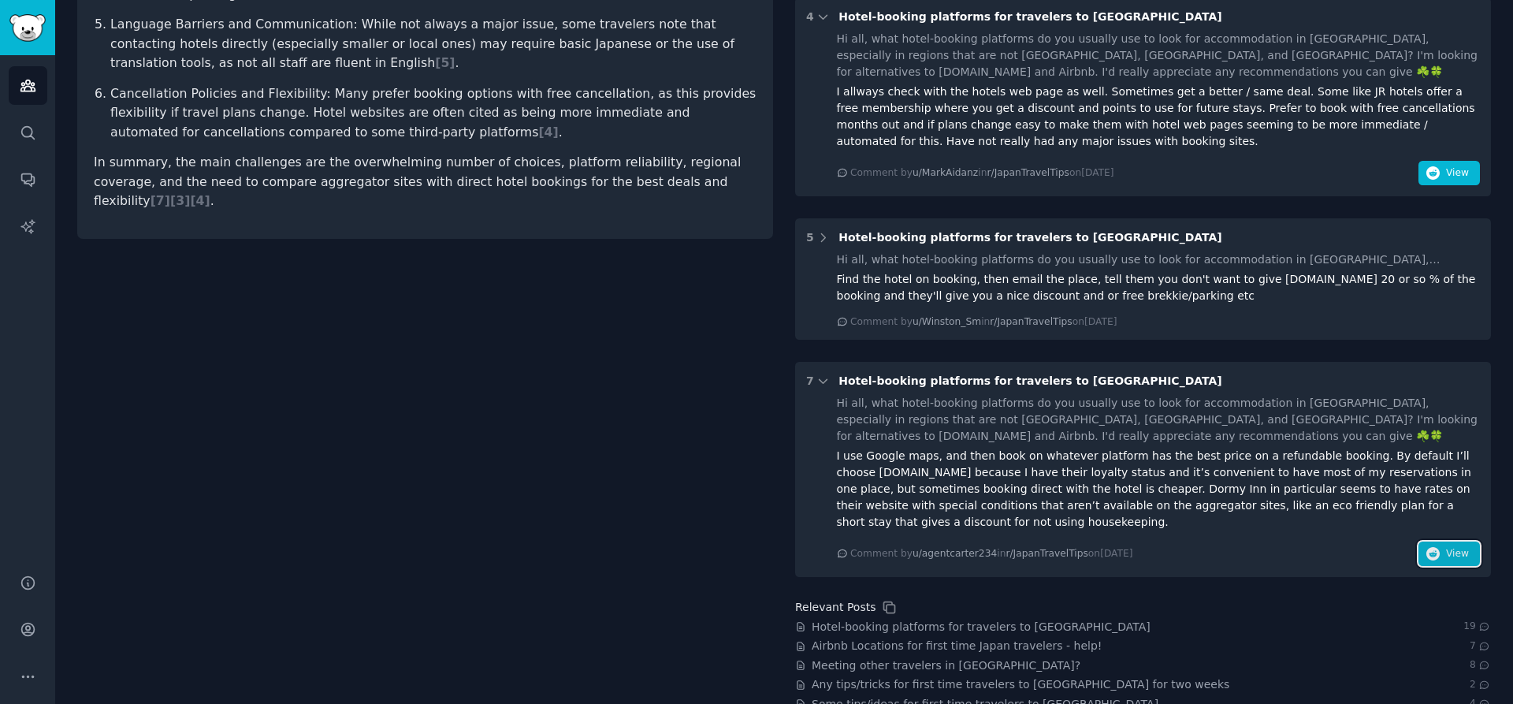
click at [1448, 547] on span "View" at bounding box center [1457, 554] width 23 height 14
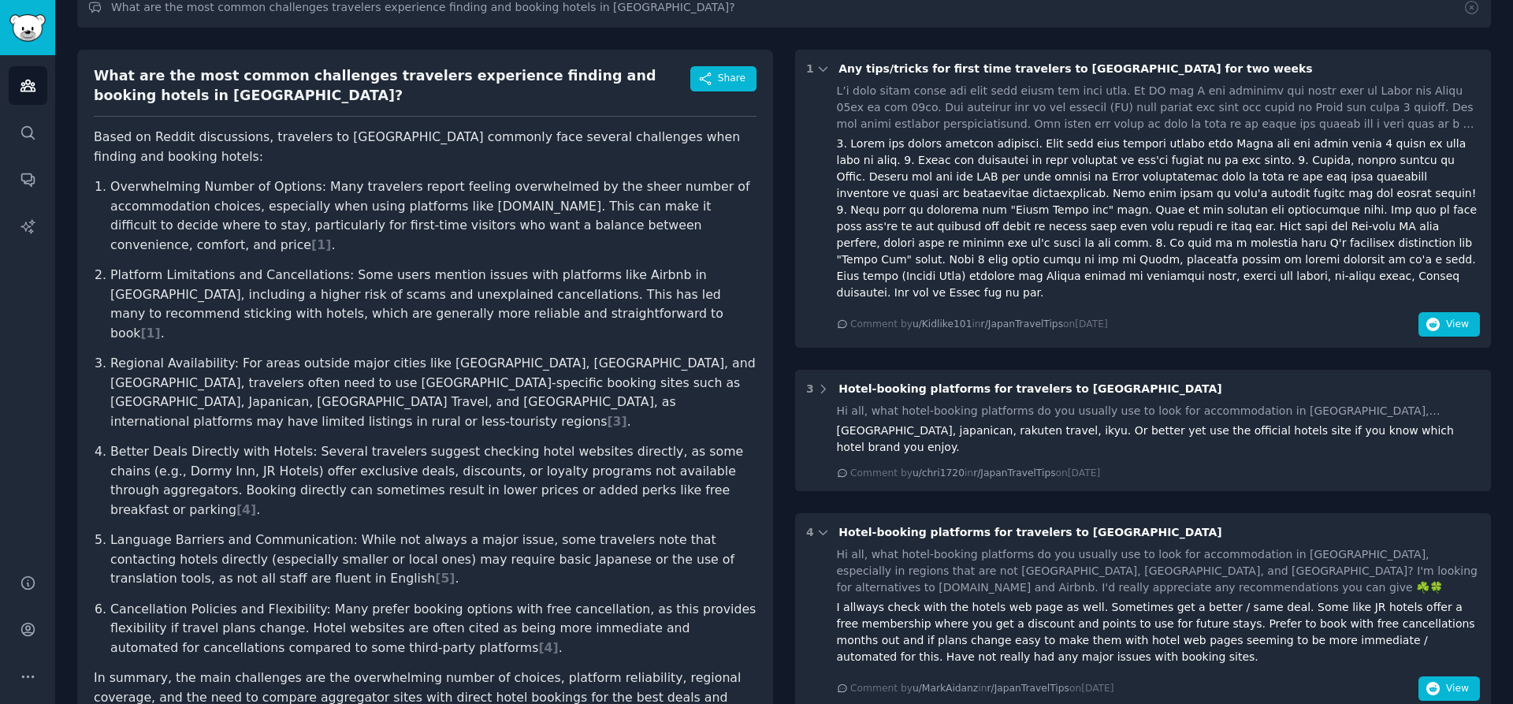
scroll to position [0, 0]
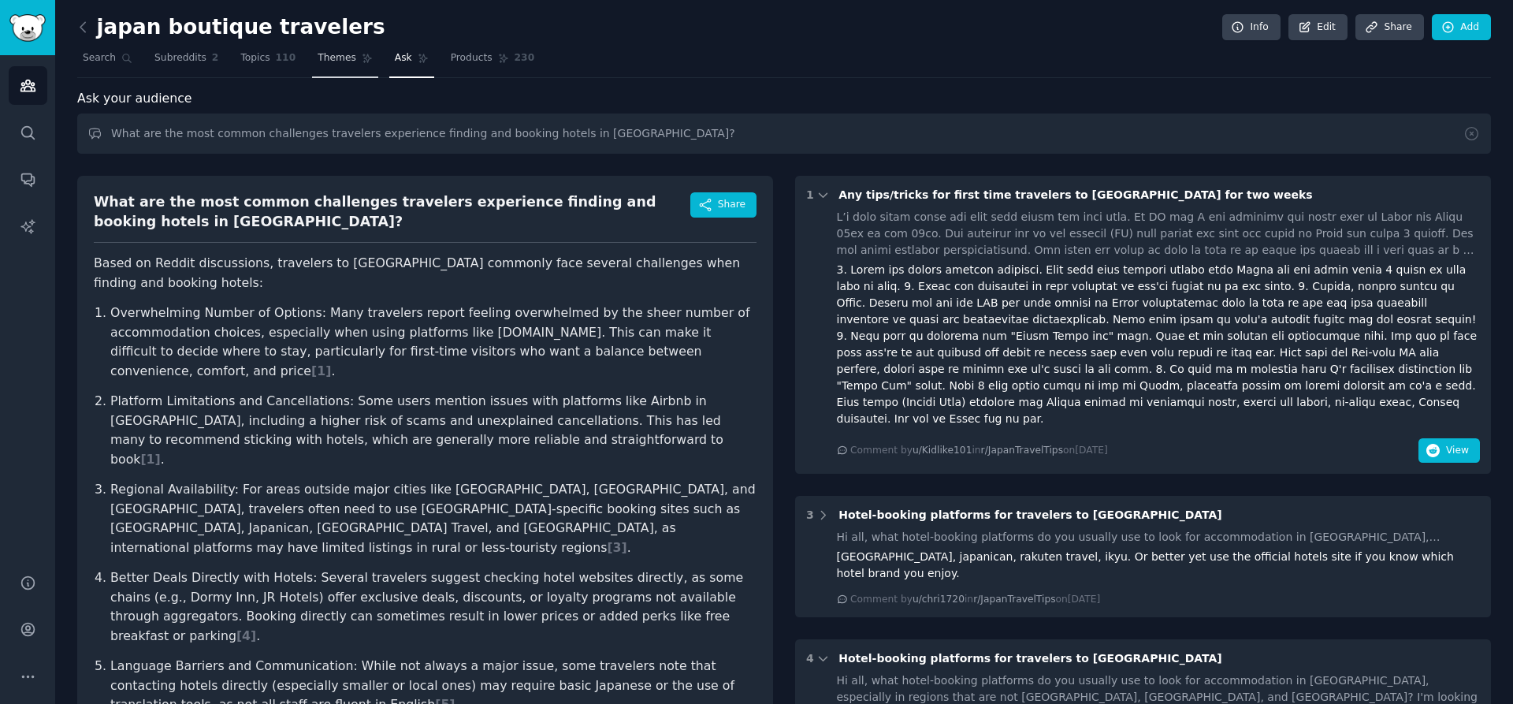
click at [329, 59] on span "Themes" at bounding box center [337, 58] width 39 height 14
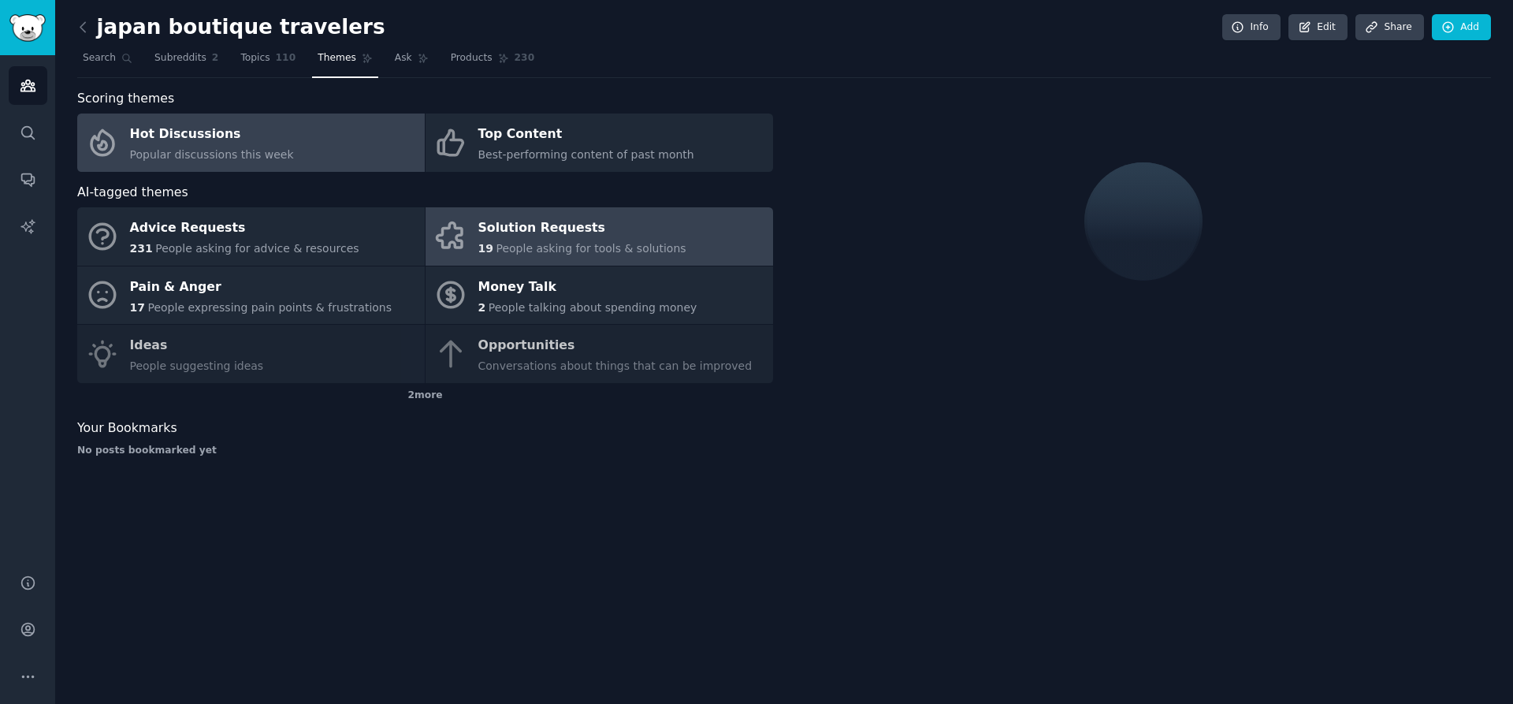
click at [496, 227] on div "Solution Requests" at bounding box center [582, 228] width 208 height 25
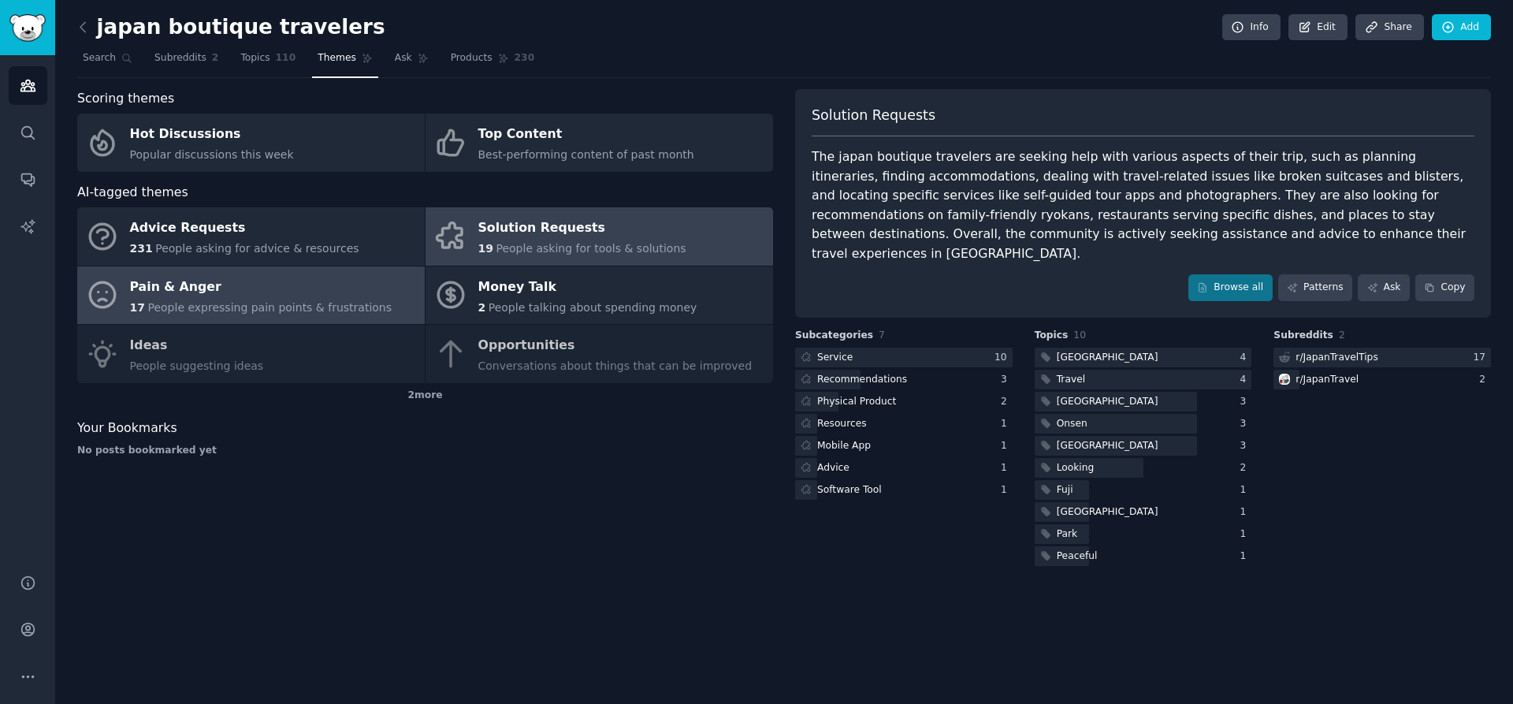
click at [312, 307] on span "People expressing pain points & frustrations" at bounding box center [269, 307] width 244 height 13
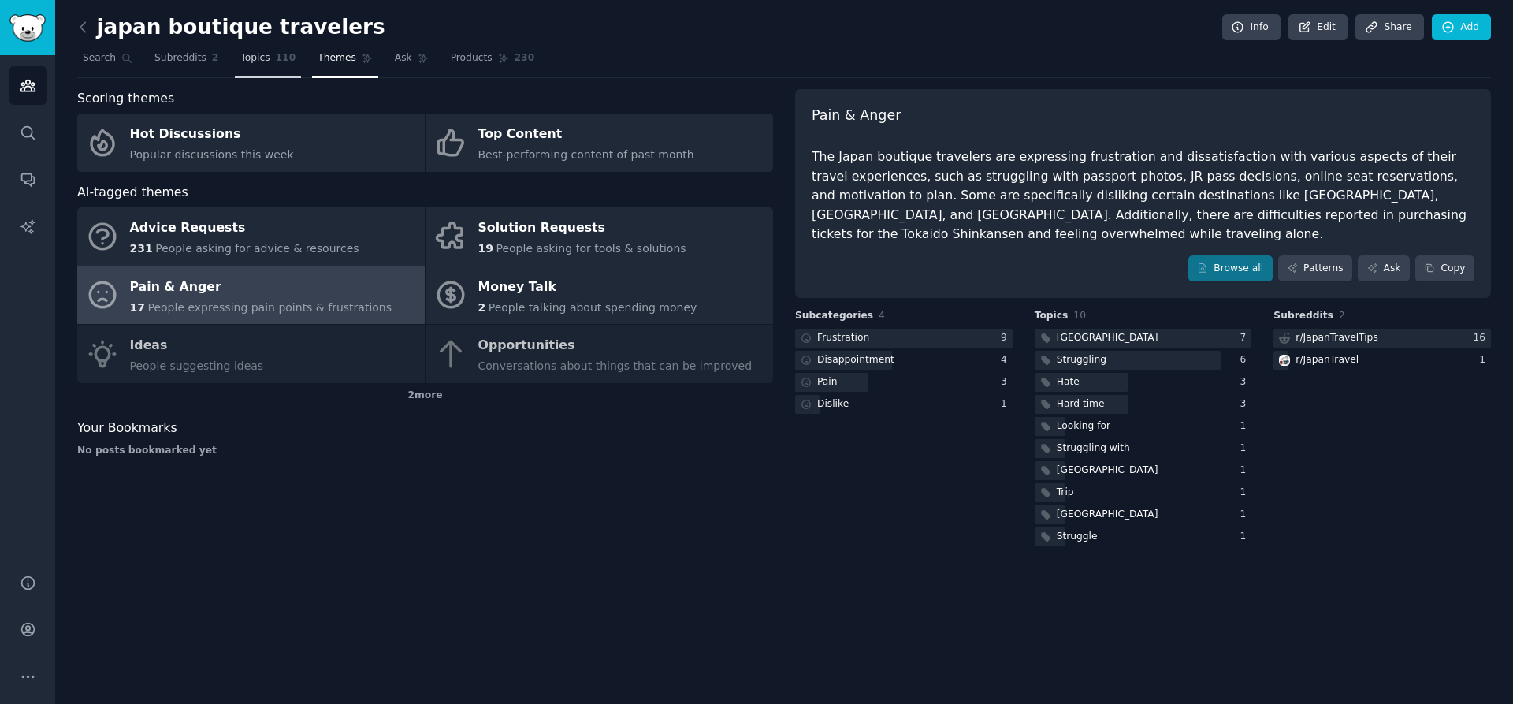
click at [262, 57] on span "Topics" at bounding box center [254, 58] width 29 height 14
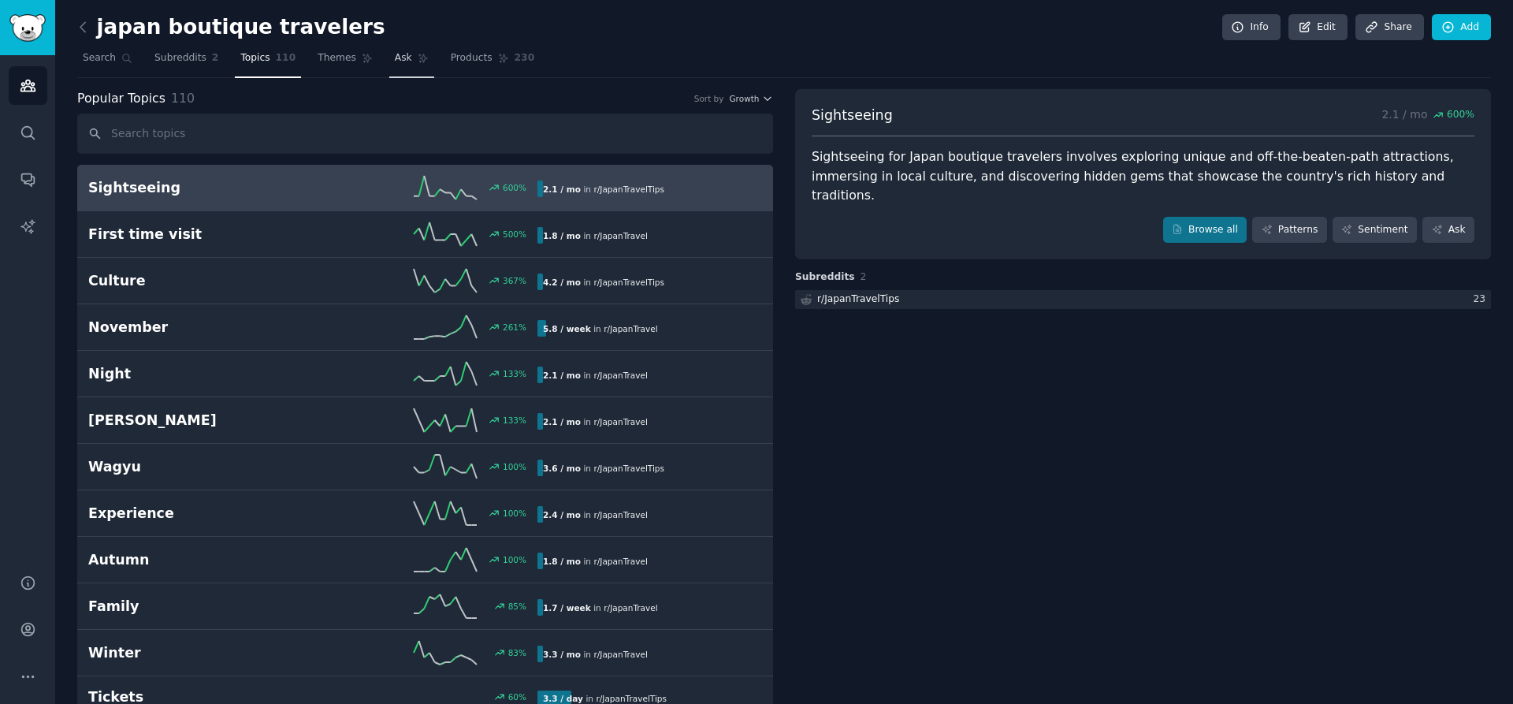
click at [395, 58] on span "Ask" at bounding box center [403, 58] width 17 height 14
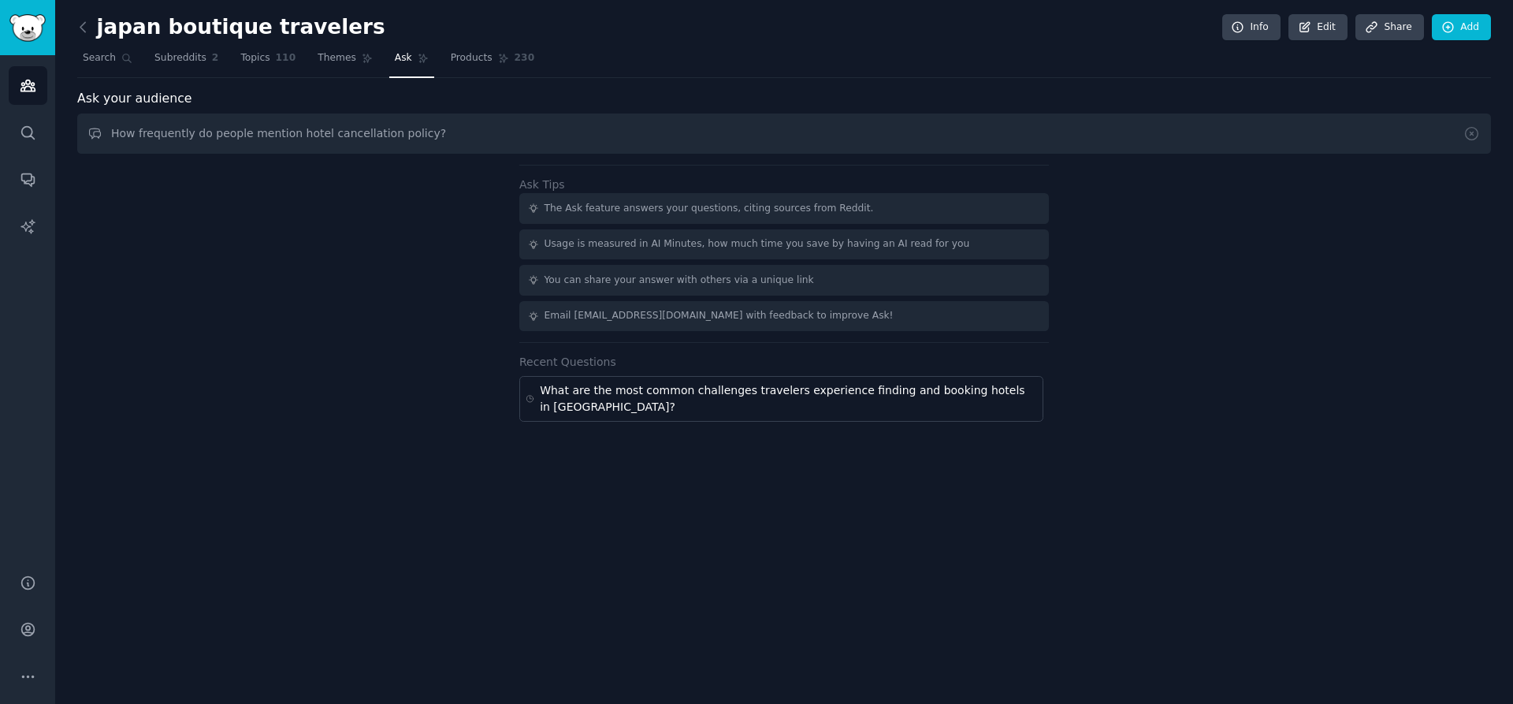
type input "How frequently do people mention hotel cancellation policy?"
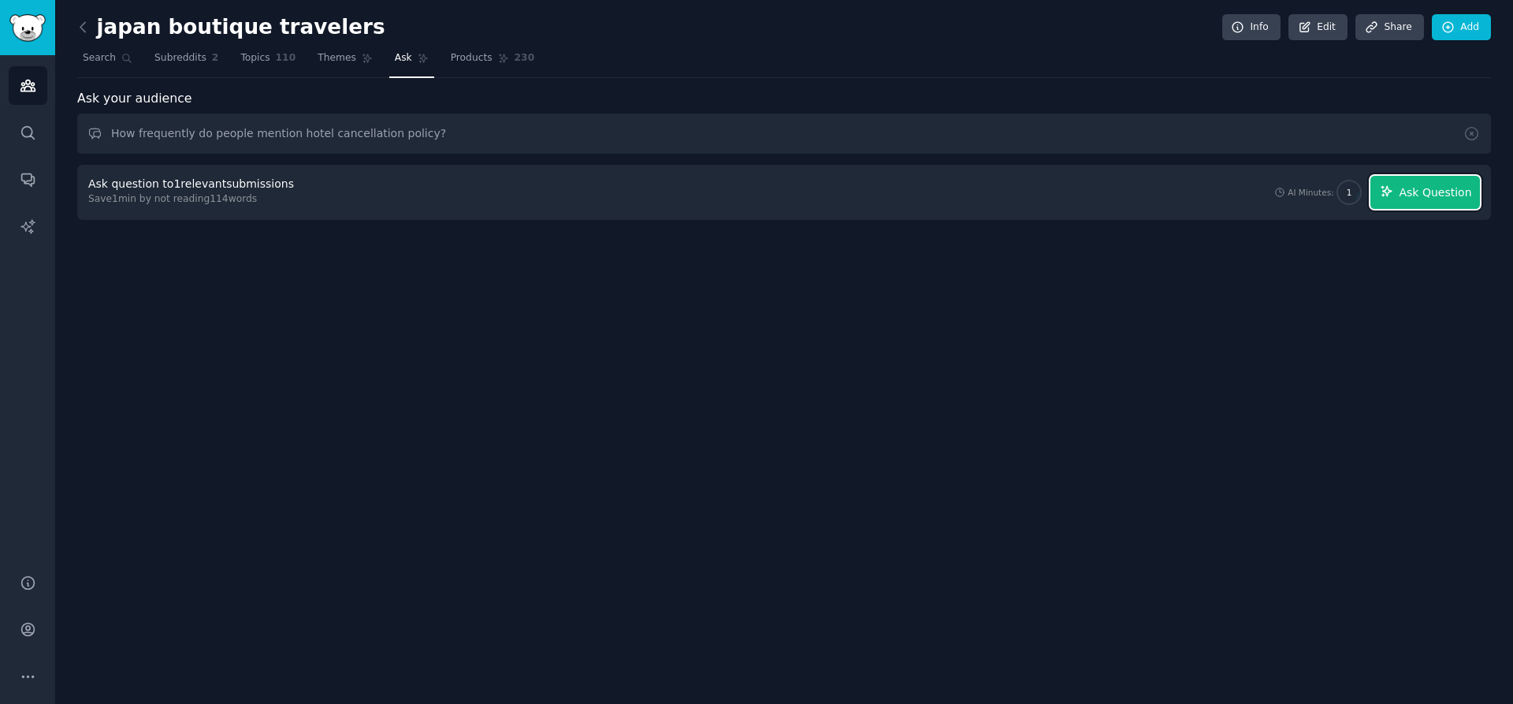
click at [1421, 192] on span "Ask Question" at bounding box center [1435, 192] width 72 height 17
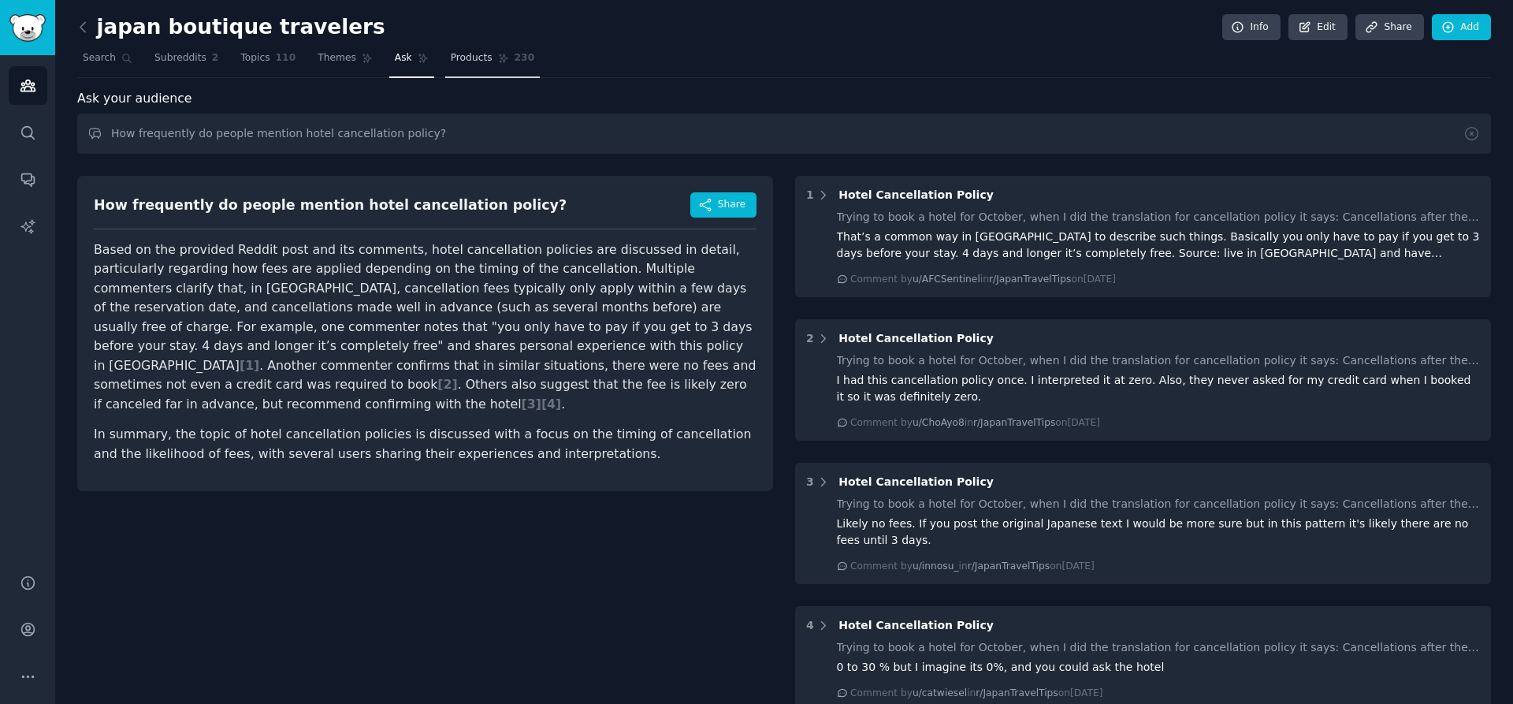
click at [462, 46] on link "Products 230" at bounding box center [492, 62] width 95 height 32
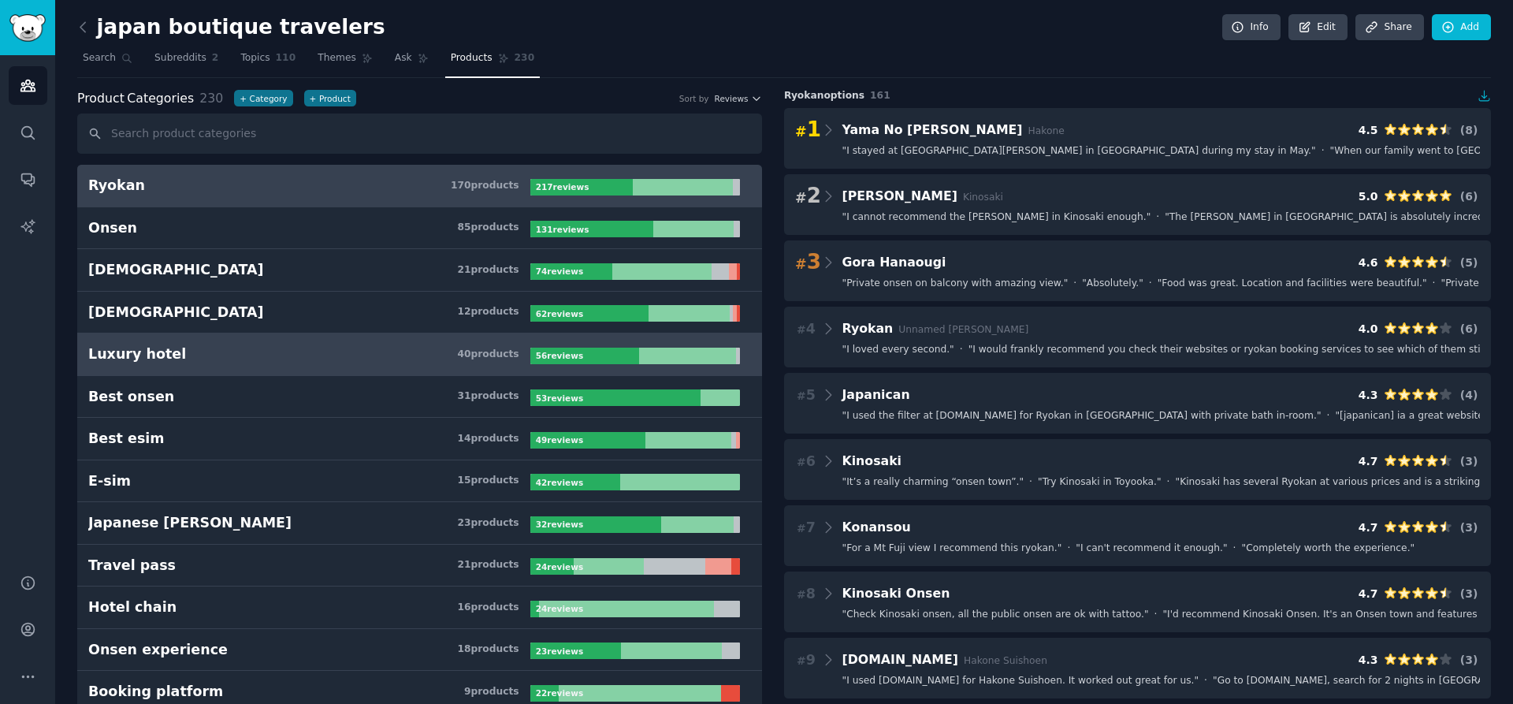
click at [347, 357] on h3 "Luxury hotel 40 product s" at bounding box center [309, 354] width 442 height 20
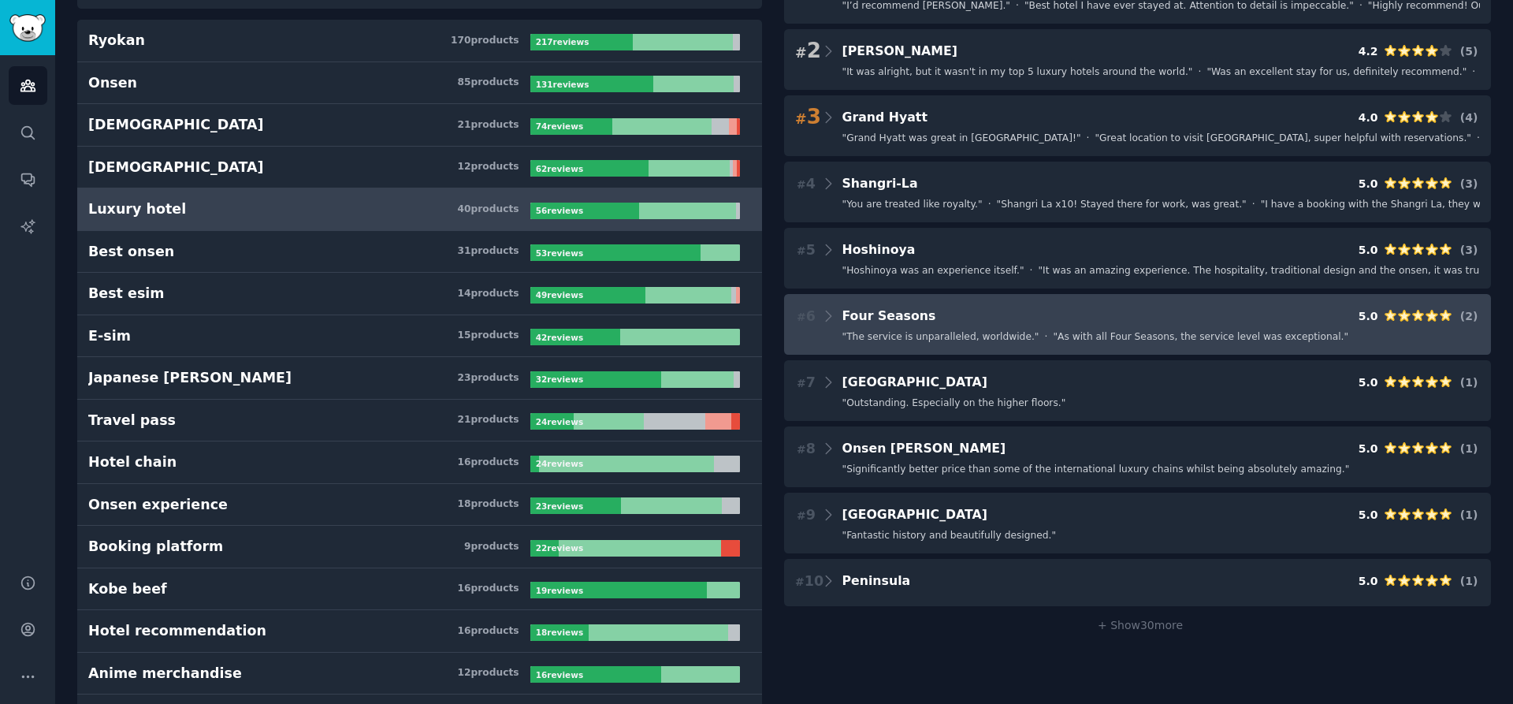
scroll to position [146, 0]
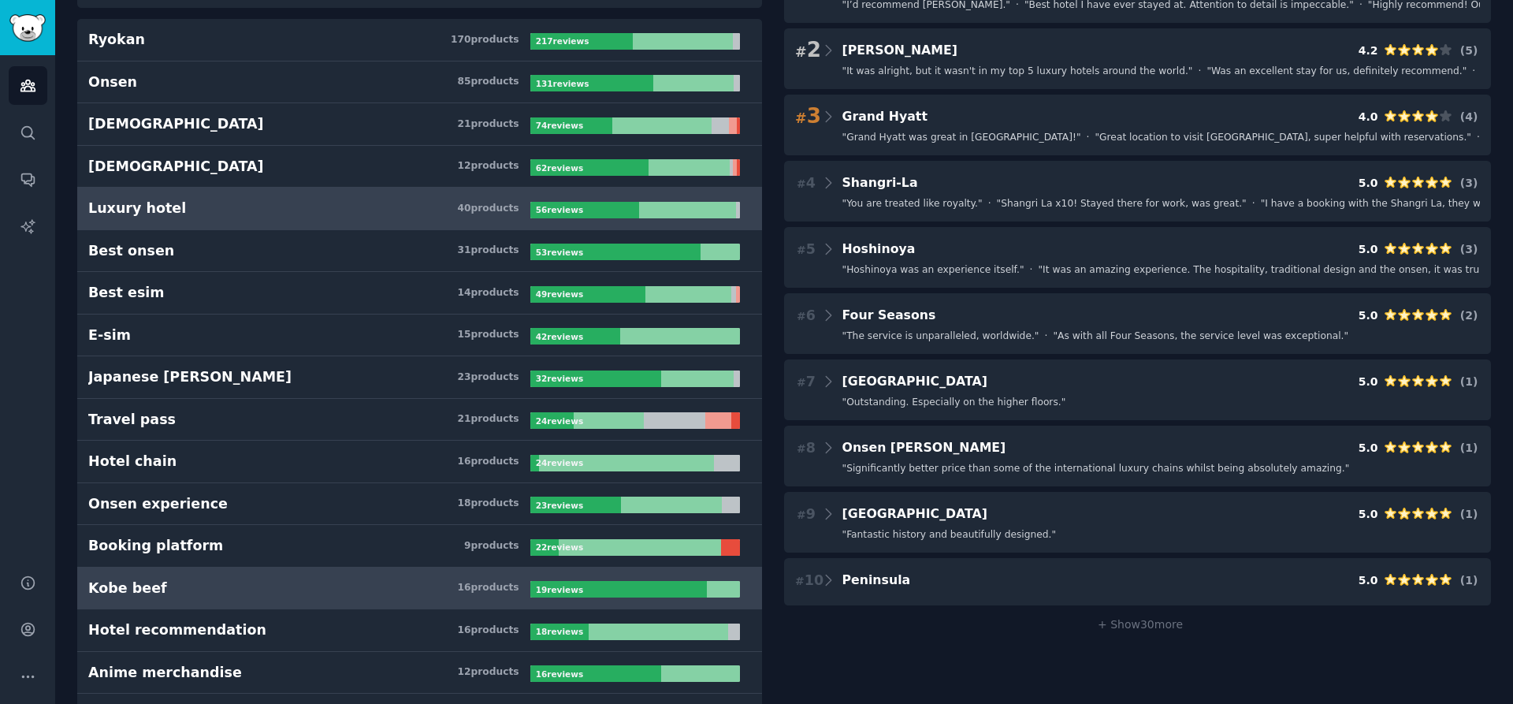
click at [217, 567] on link "Kobe beef 16 product s 19 review s" at bounding box center [419, 588] width 685 height 43
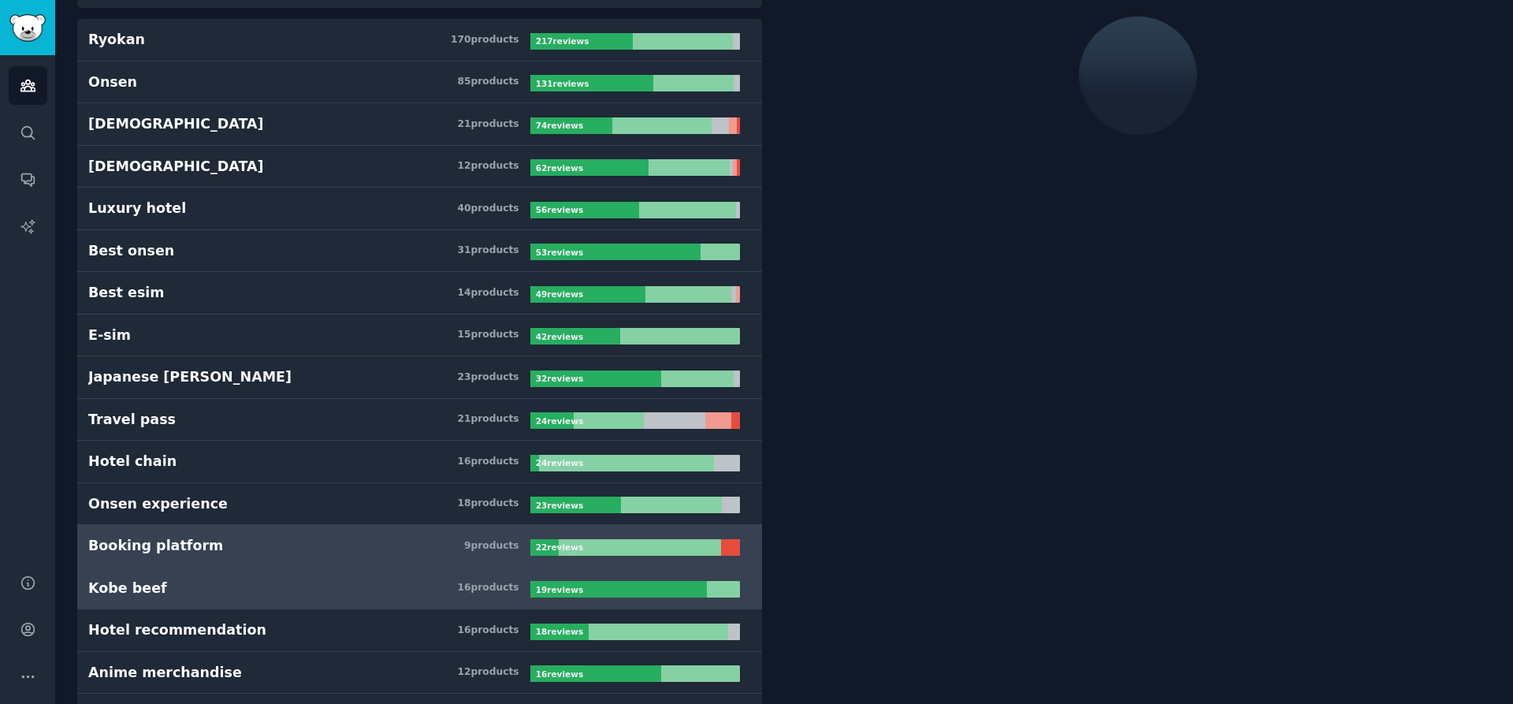
click at [228, 548] on h3 "Booking platform 9 product s" at bounding box center [309, 546] width 442 height 20
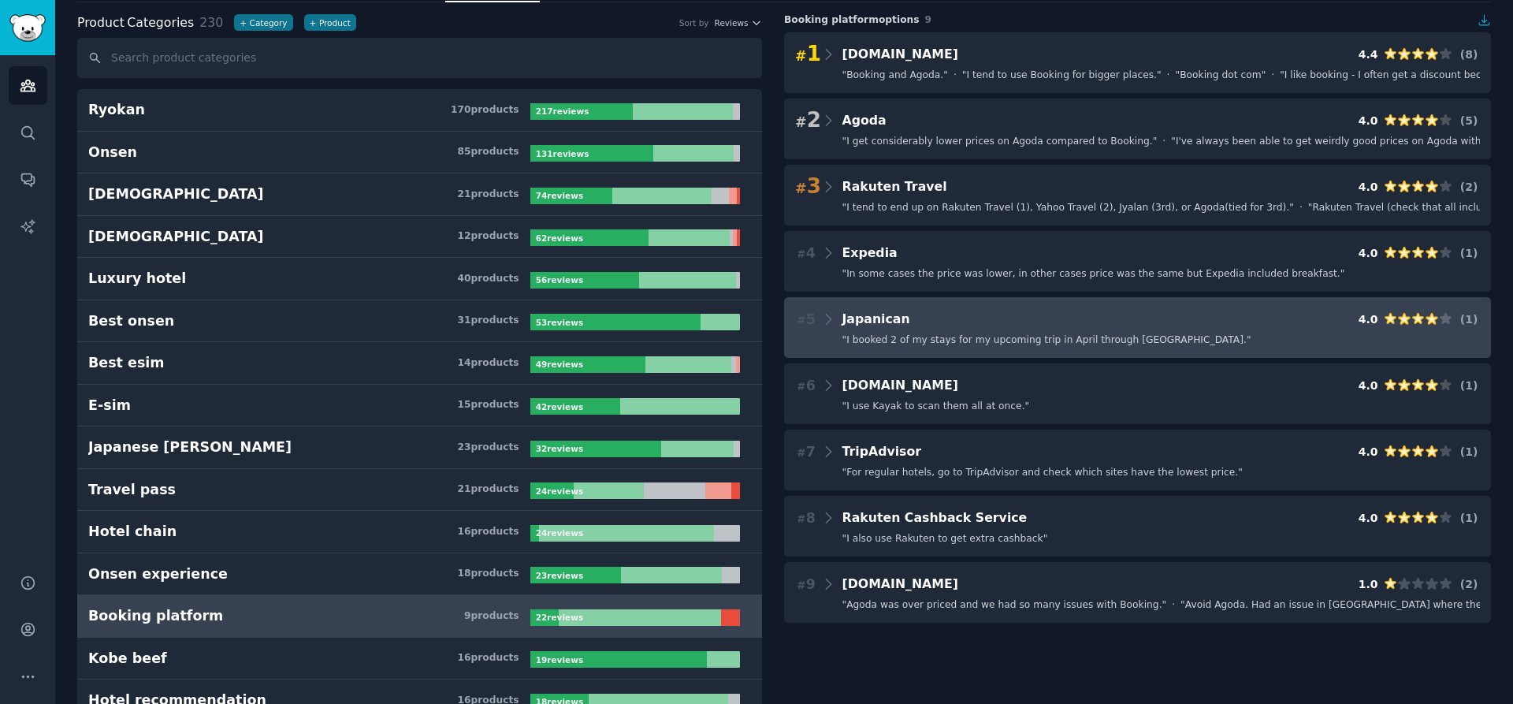
scroll to position [75, 0]
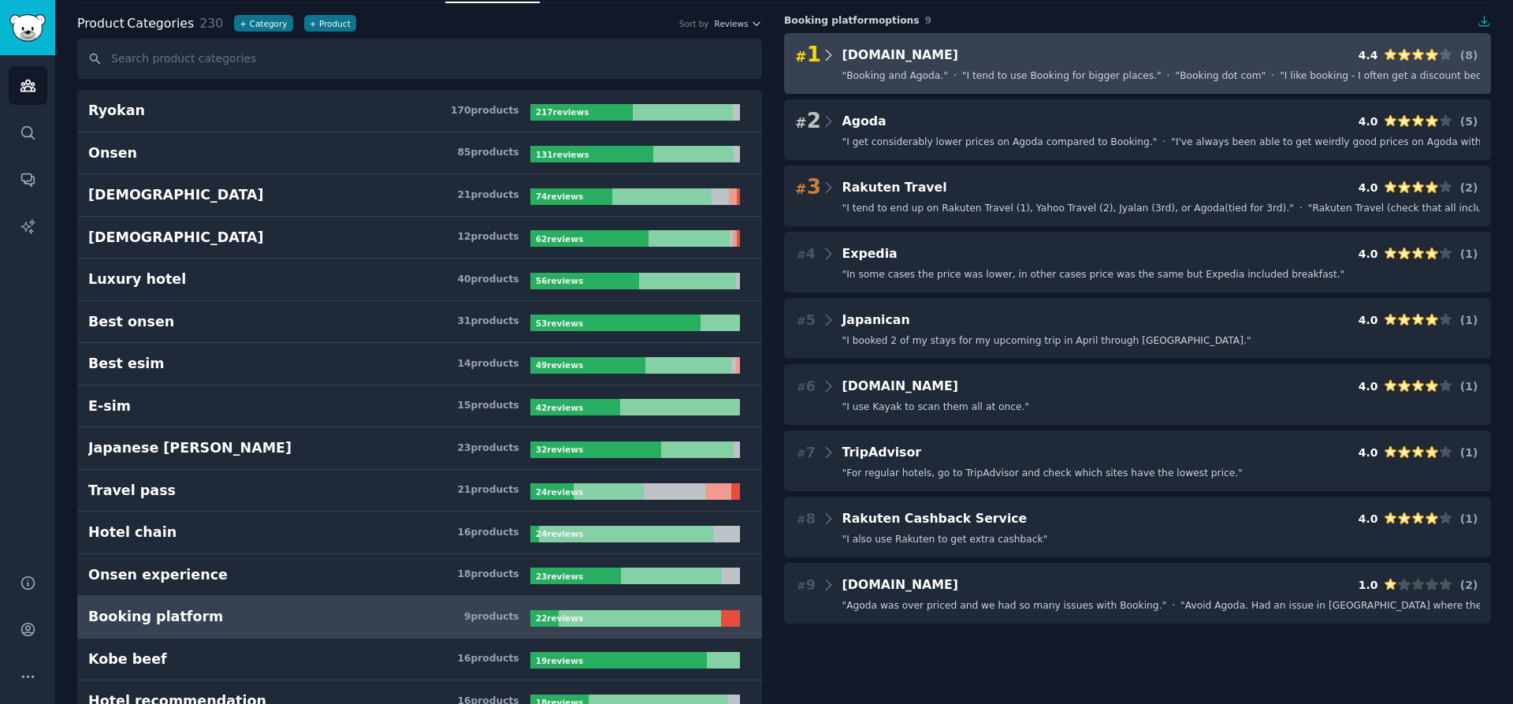
click at [820, 50] on icon at bounding box center [828, 55] width 17 height 22
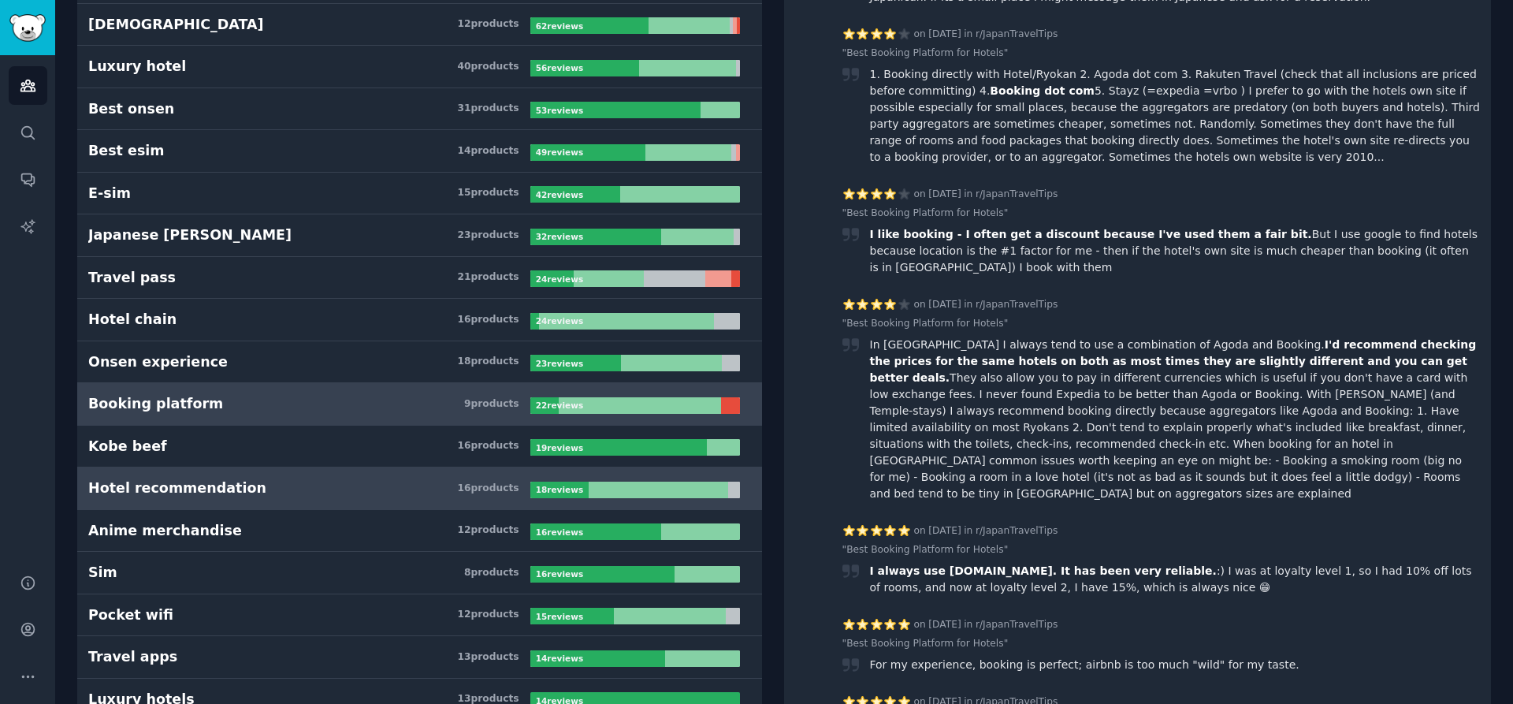
click at [372, 485] on h3 "Hotel recommendation 16 product s" at bounding box center [309, 488] width 442 height 20
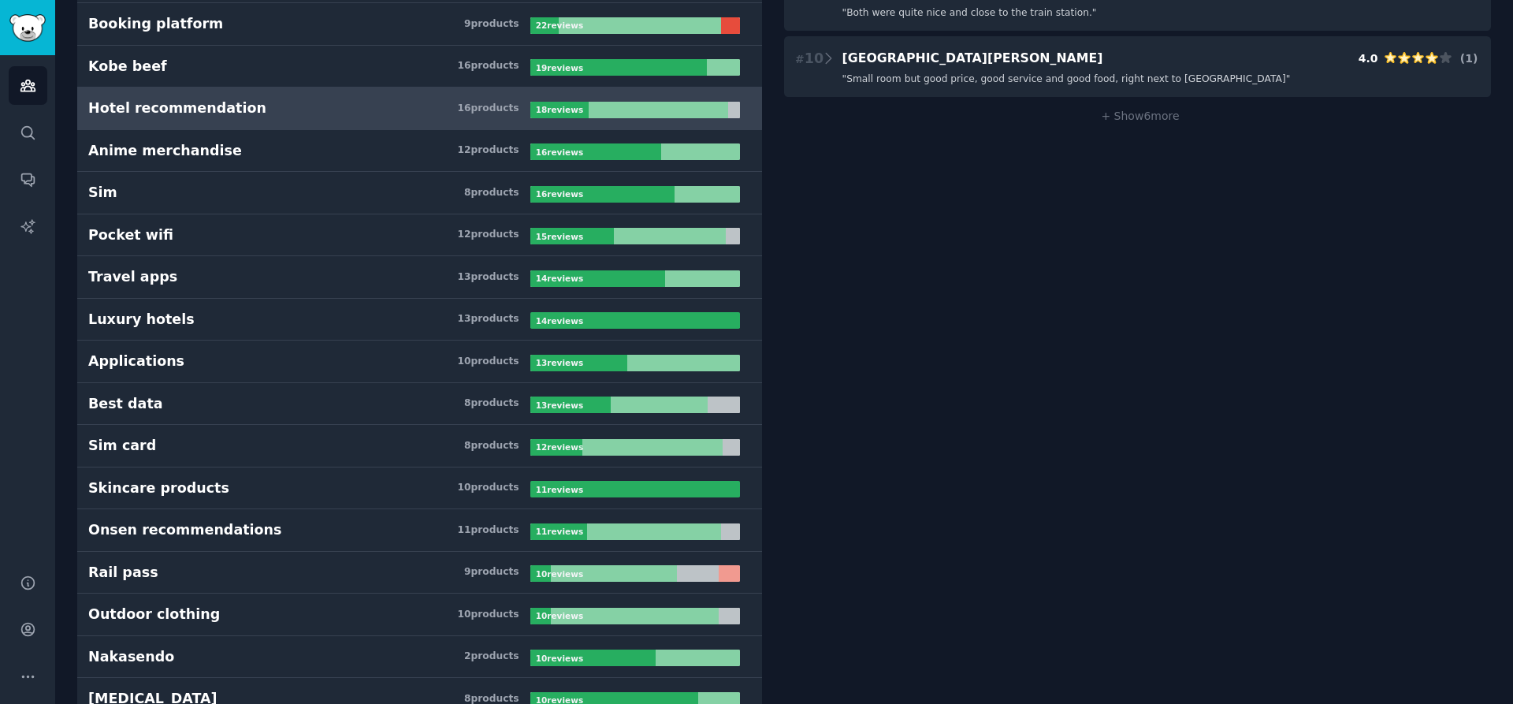
scroll to position [674, 0]
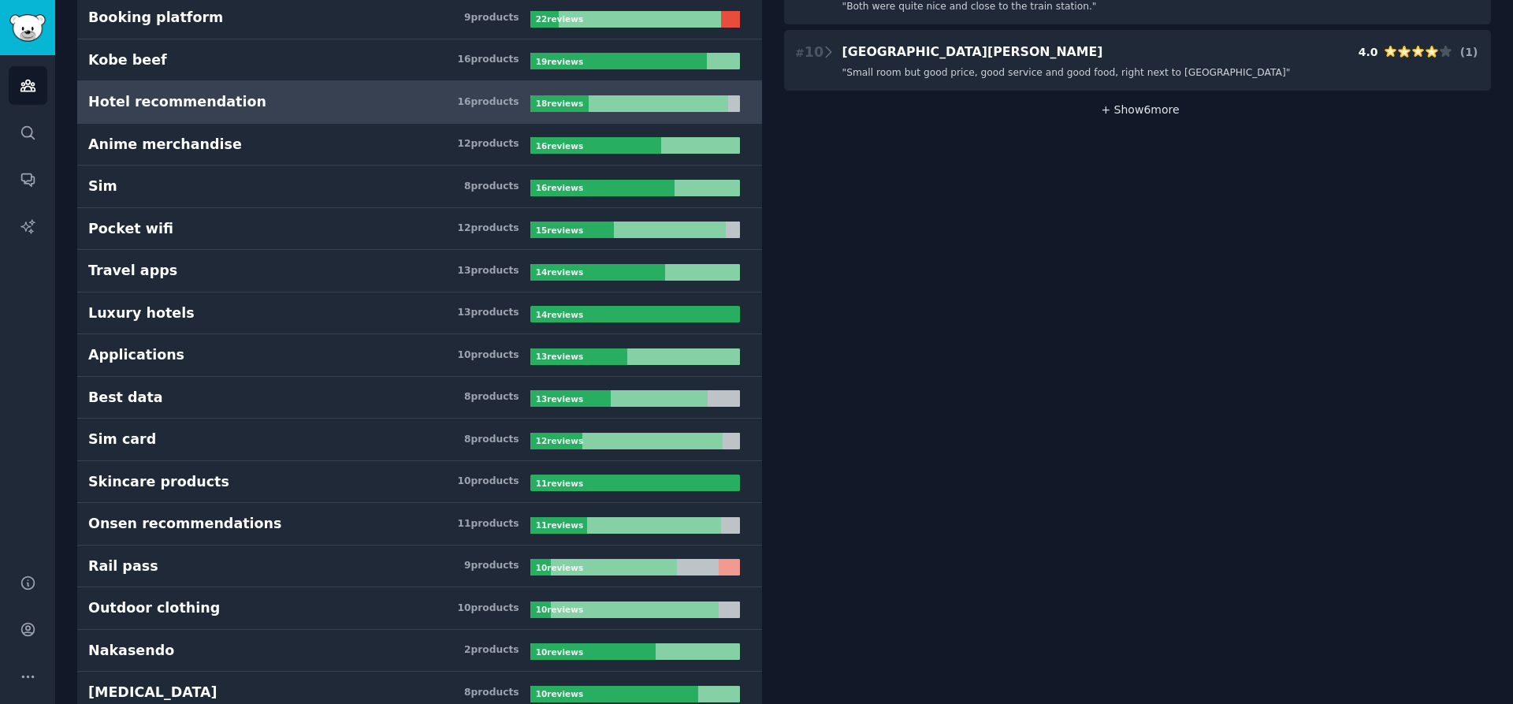
click at [1141, 111] on span "+ Show 6 more" at bounding box center [1137, 109] width 84 height 13
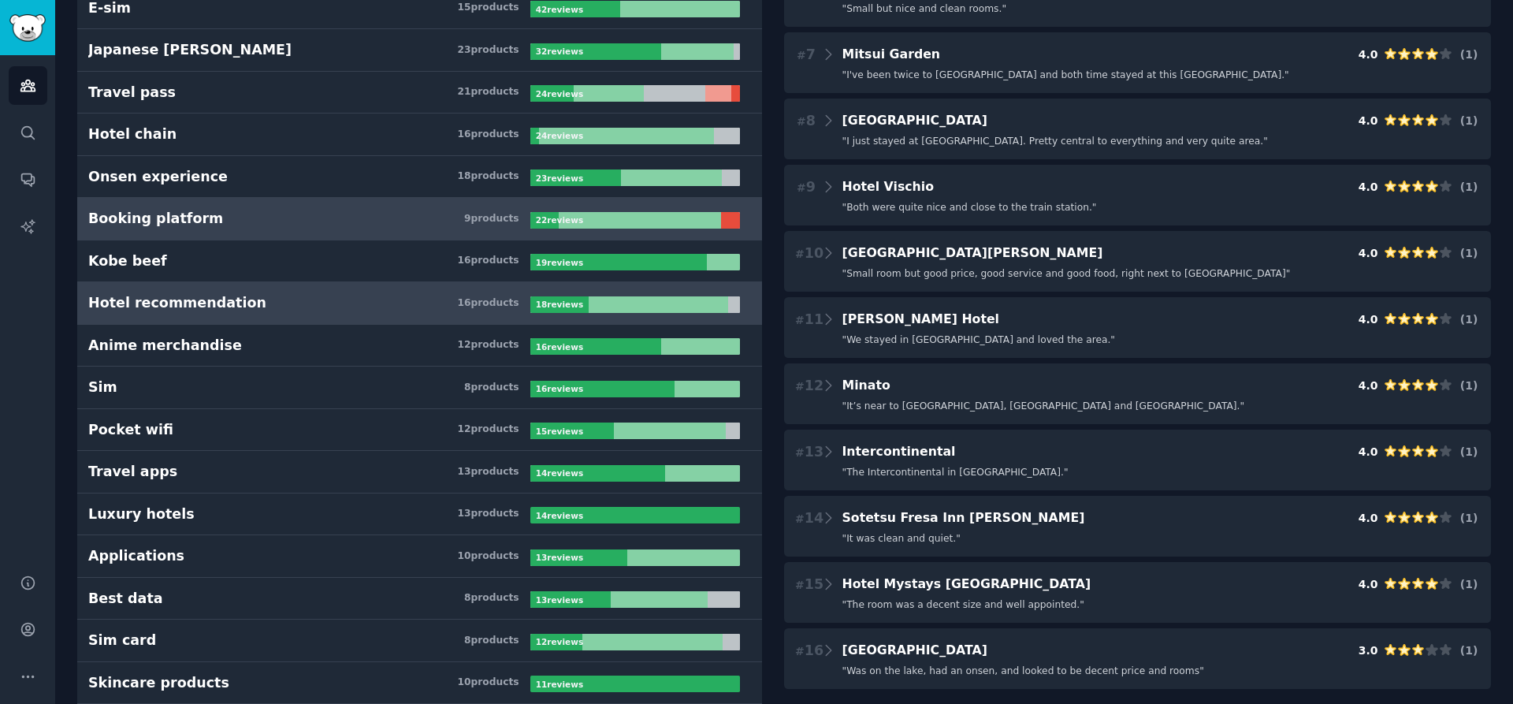
click at [378, 238] on link "Booking platform 9 product s 22 review s" at bounding box center [419, 219] width 685 height 43
